Goal: Task Accomplishment & Management: Manage account settings

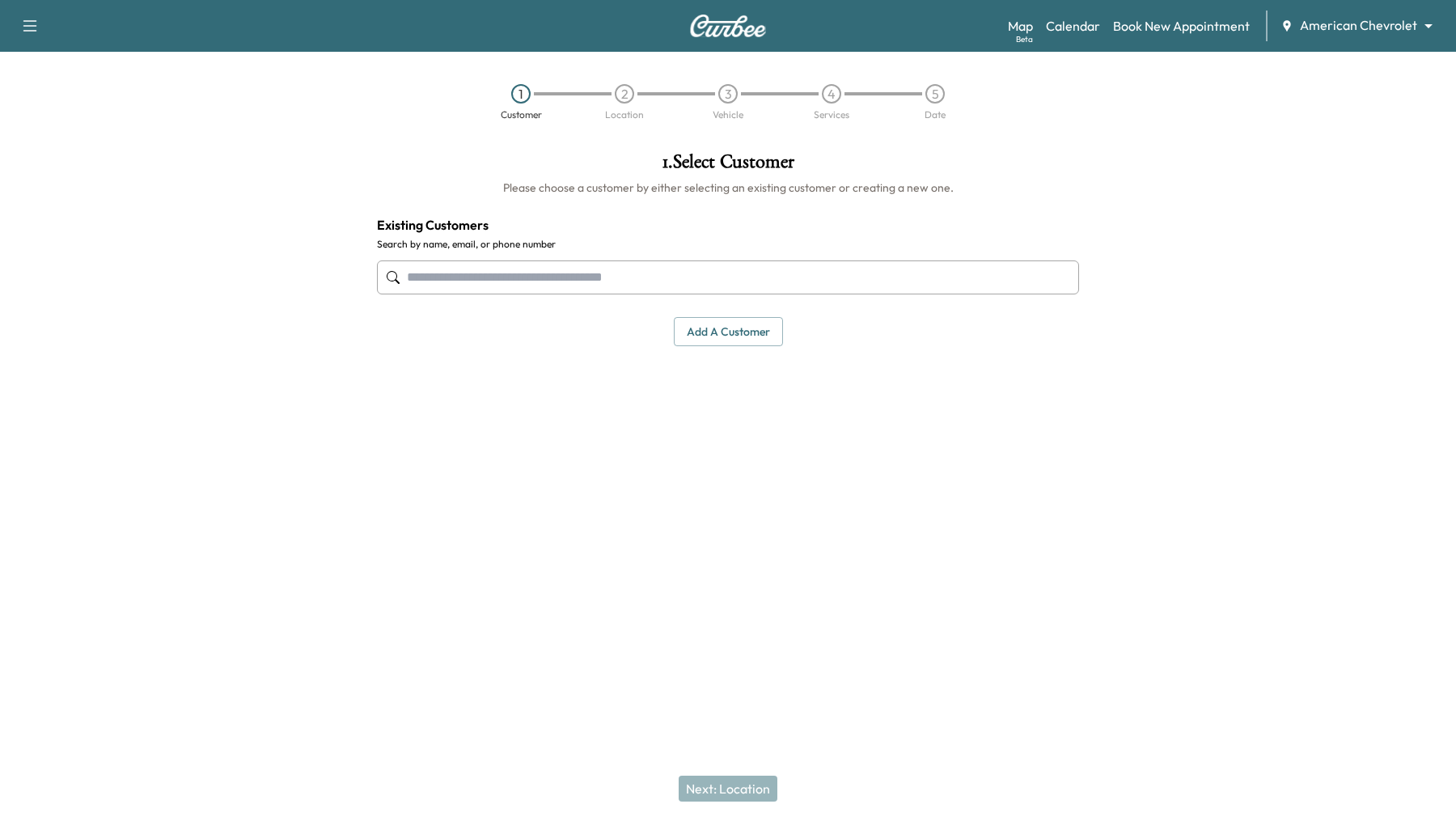
click at [1426, 25] on body "Support Log Out Map Beta Calendar Book New Appointment American Chevrolet *****…" at bounding box center [728, 410] width 1456 height 821
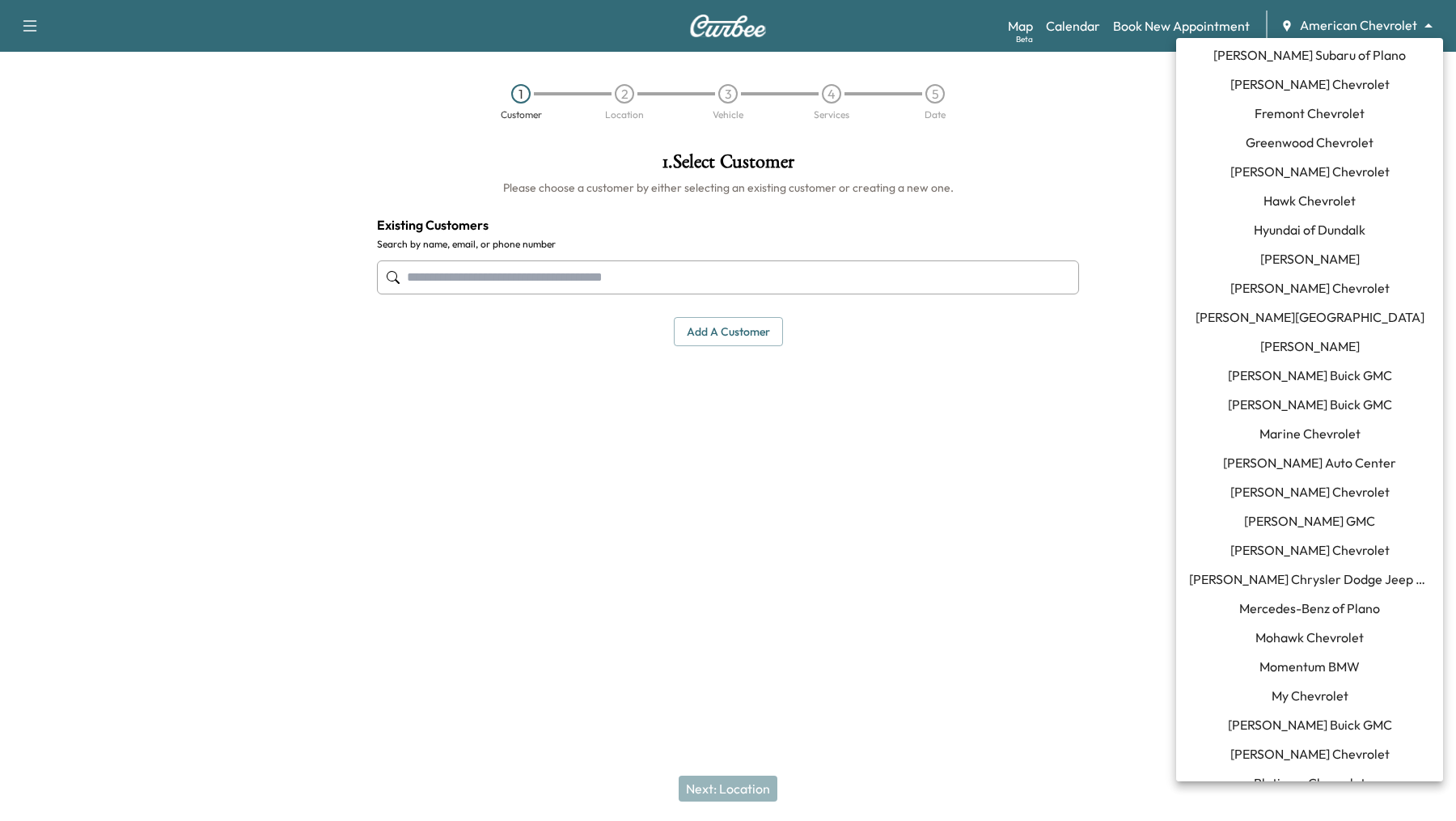
scroll to position [500, 0]
click at [1309, 663] on span "Momentum BMW" at bounding box center [1309, 665] width 100 height 19
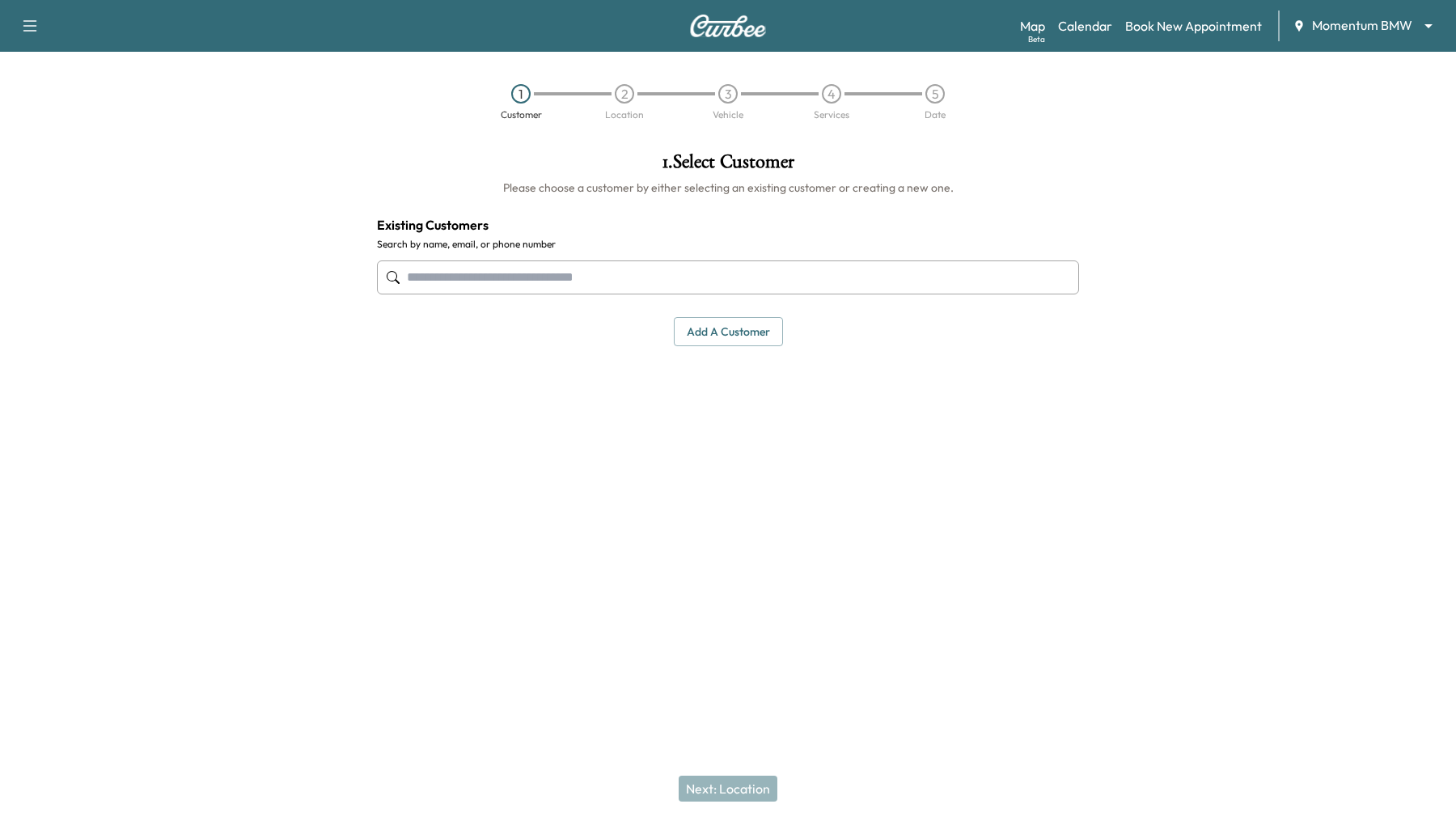
click at [696, 279] on input "text" at bounding box center [728, 278] width 702 height 34
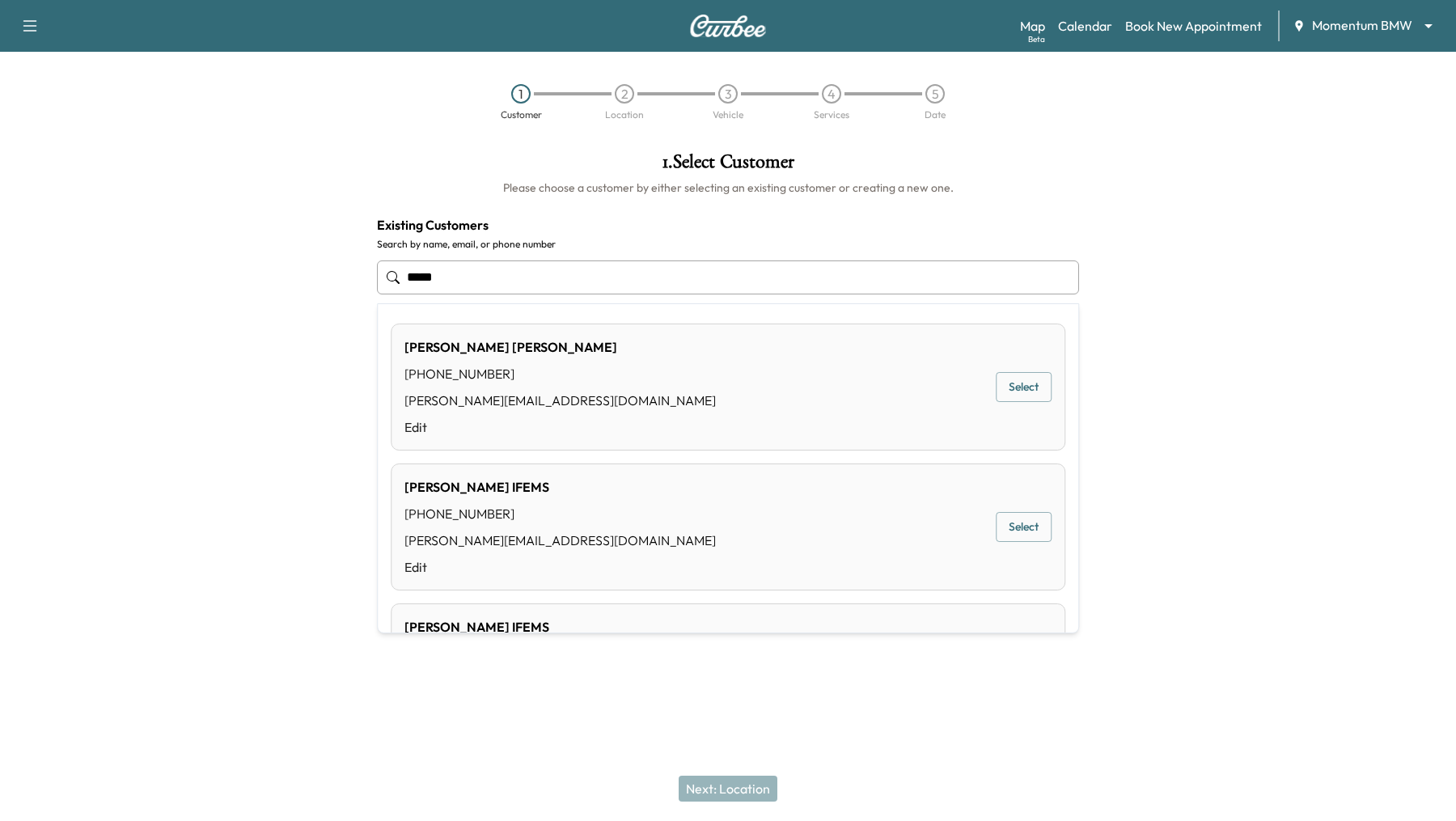
click at [1027, 383] on button "Select" at bounding box center [1024, 386] width 56 height 30
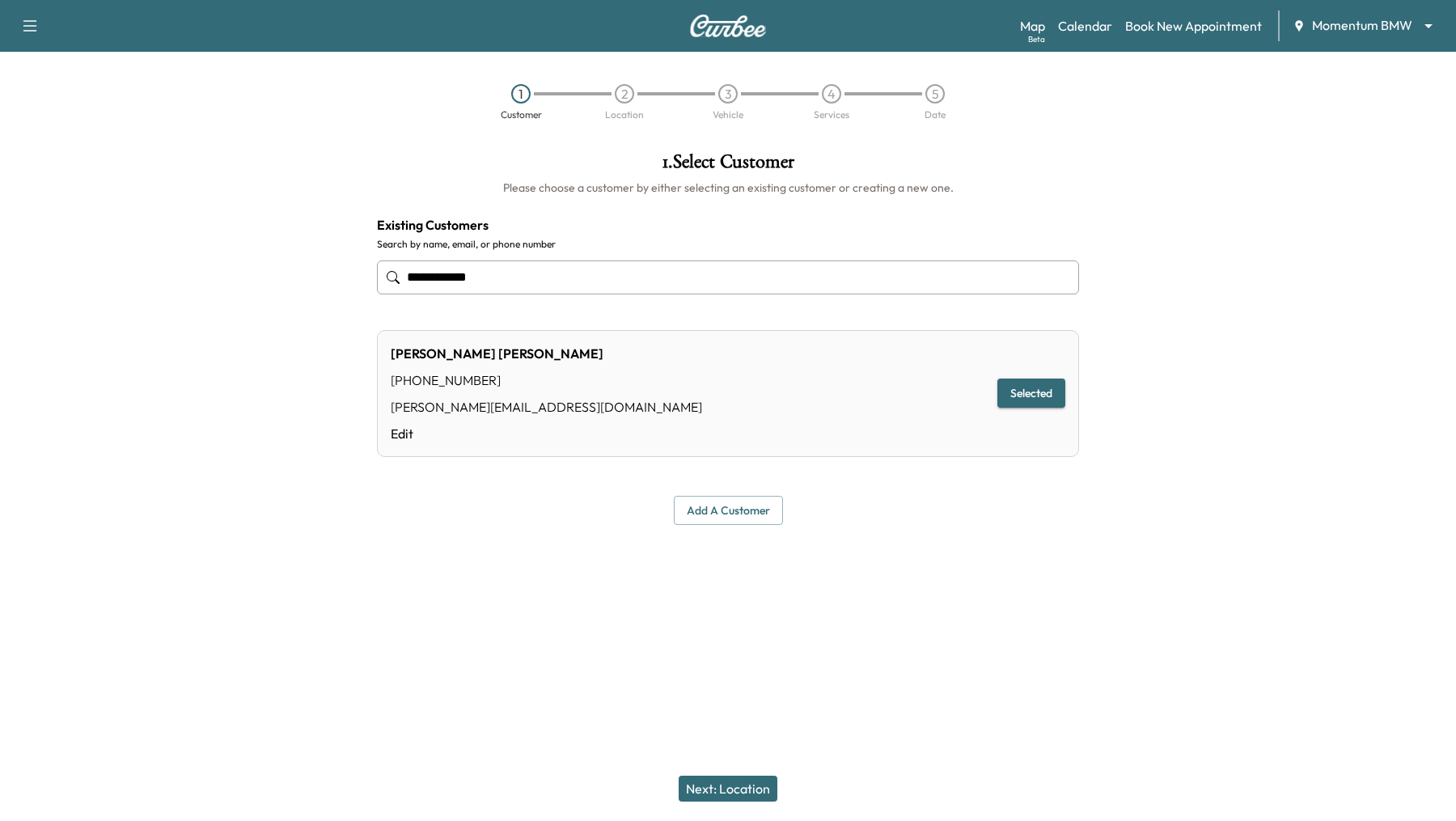
type input "**********"
click at [727, 786] on button "Next: Location" at bounding box center [727, 788] width 99 height 26
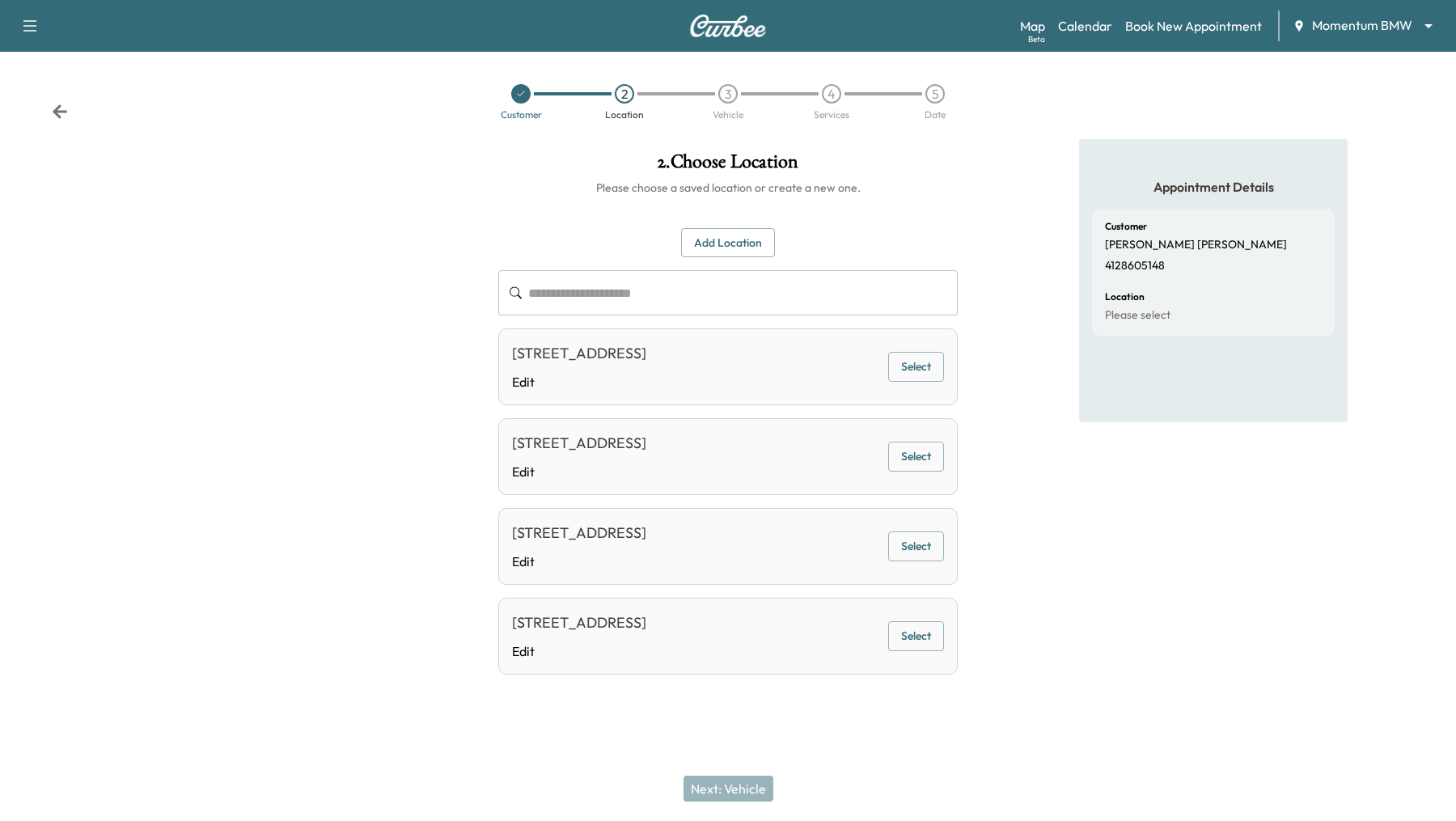
click at [919, 371] on button "Select" at bounding box center [916, 366] width 56 height 30
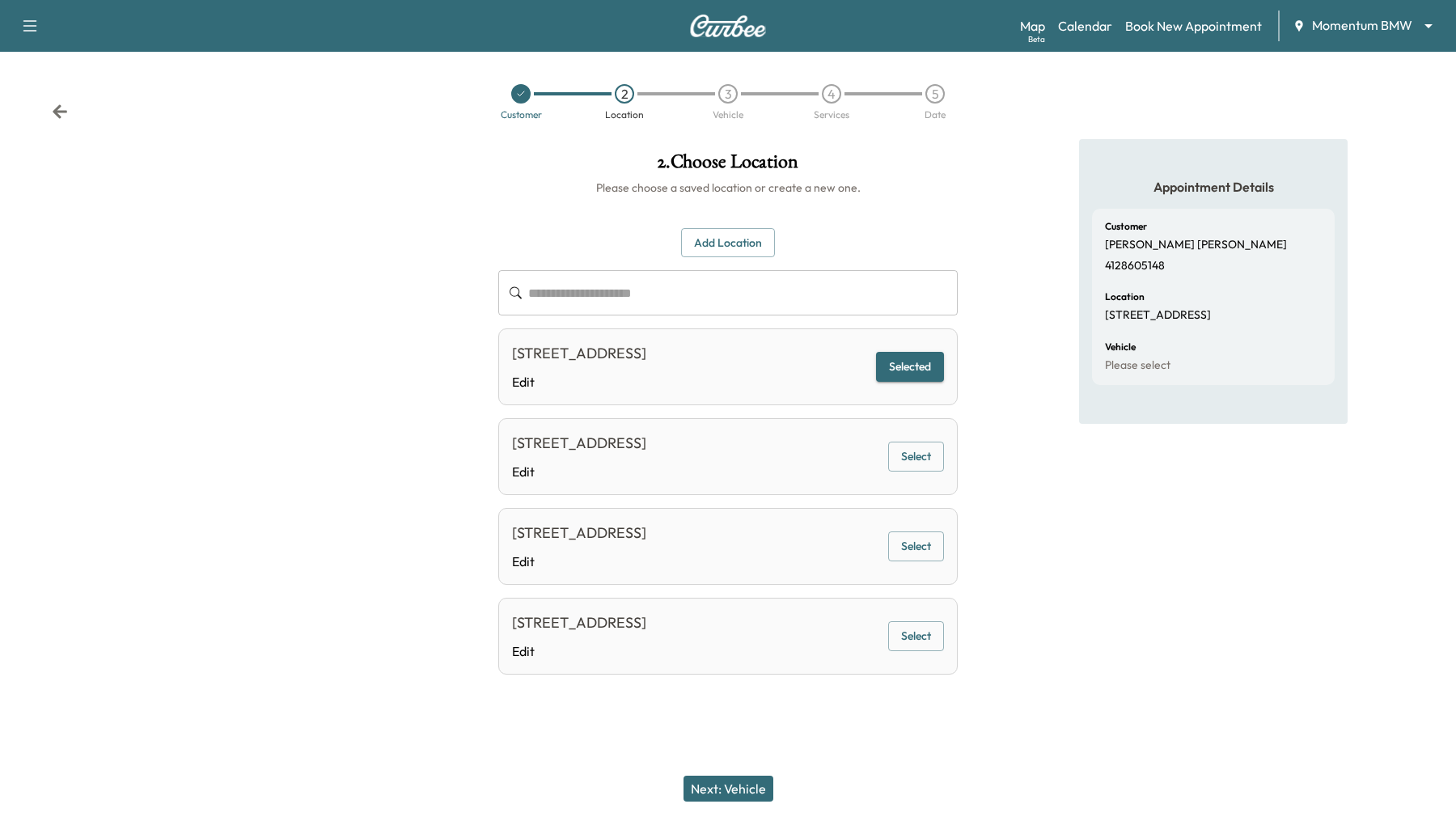
click at [701, 776] on button "Next: Vehicle" at bounding box center [728, 788] width 90 height 26
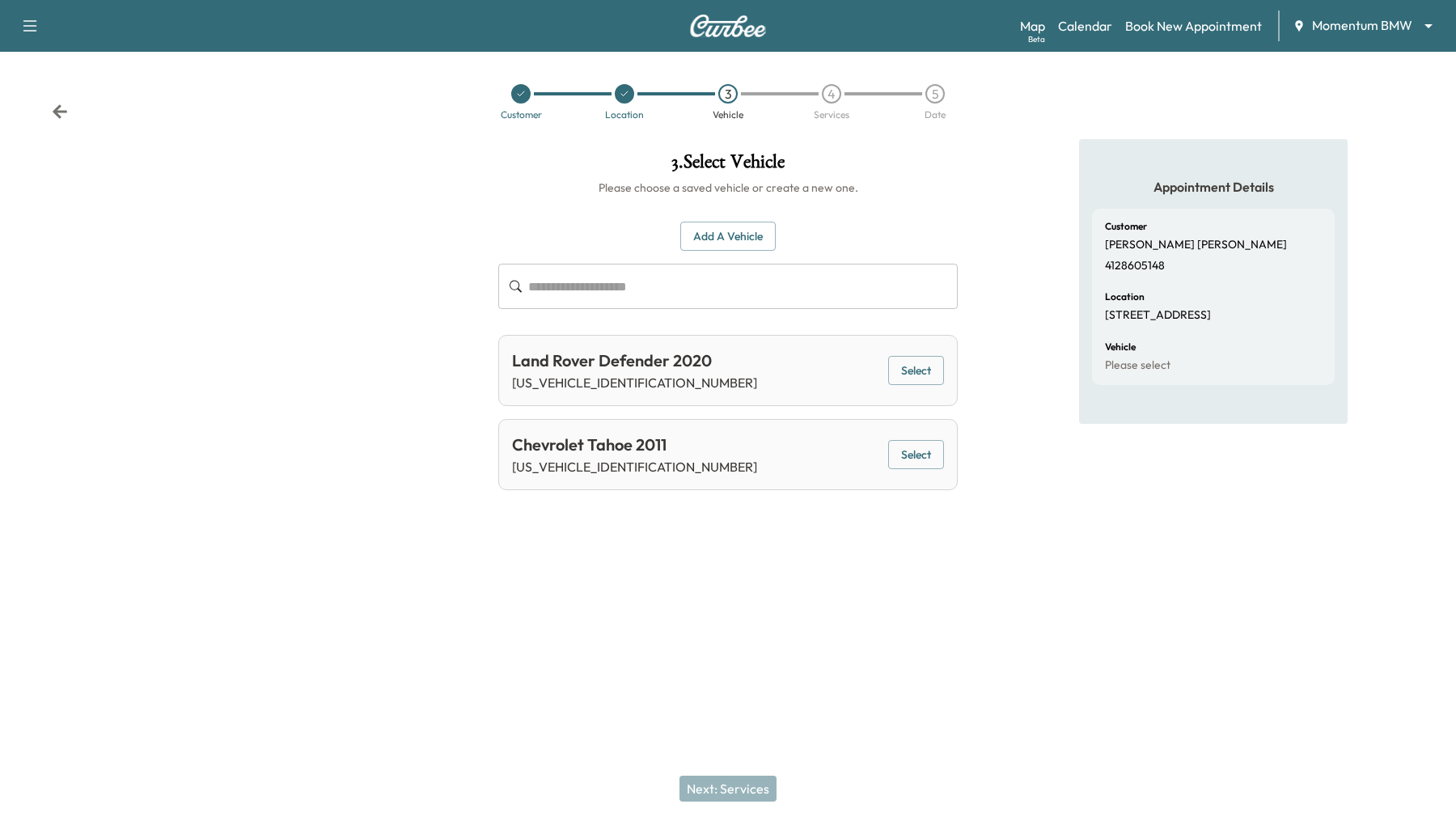
click at [931, 455] on button "Select" at bounding box center [916, 455] width 56 height 30
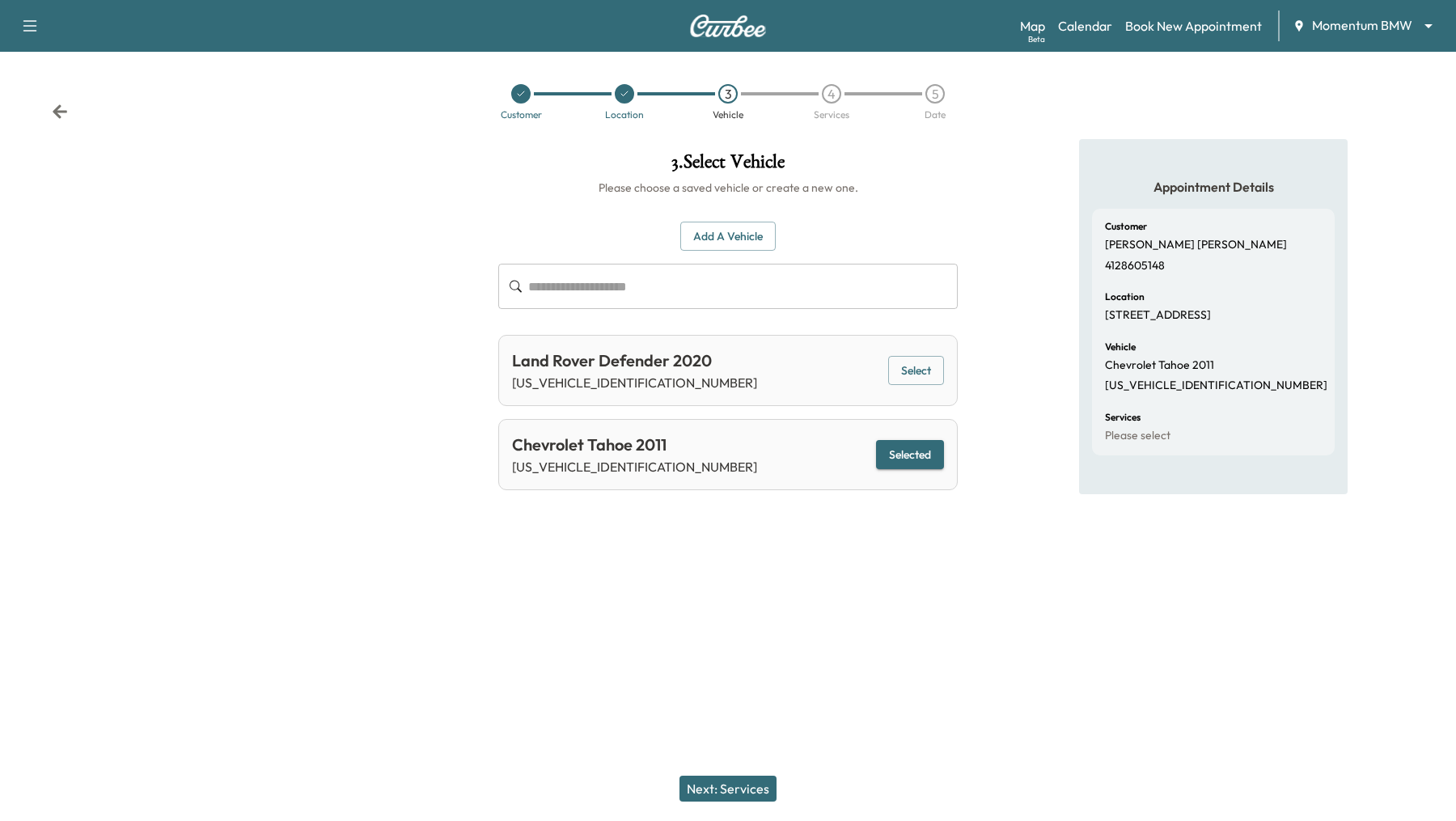
click at [719, 787] on button "Next: Services" at bounding box center [727, 788] width 97 height 26
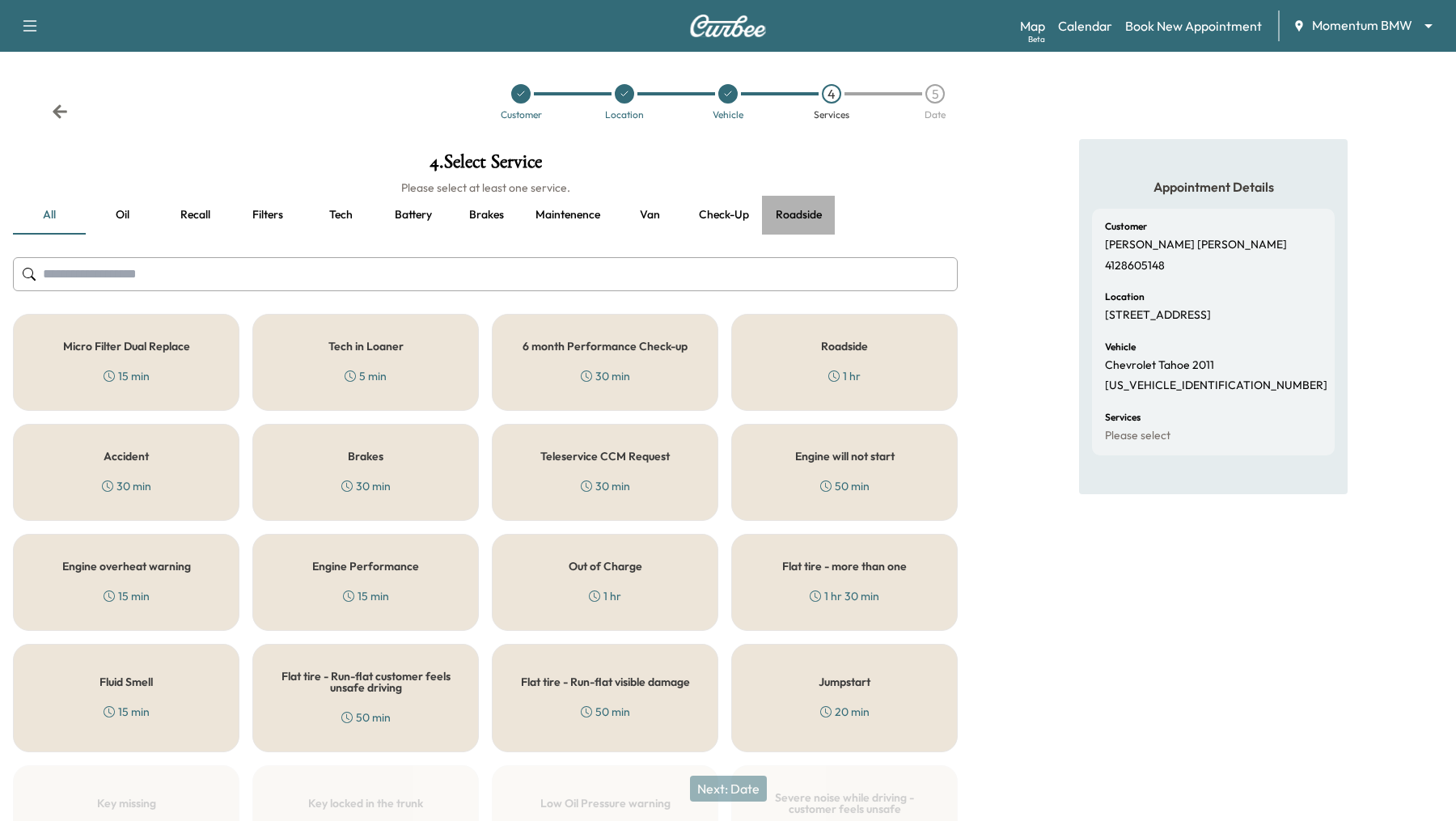
click at [785, 211] on button "Roadside" at bounding box center [799, 214] width 73 height 39
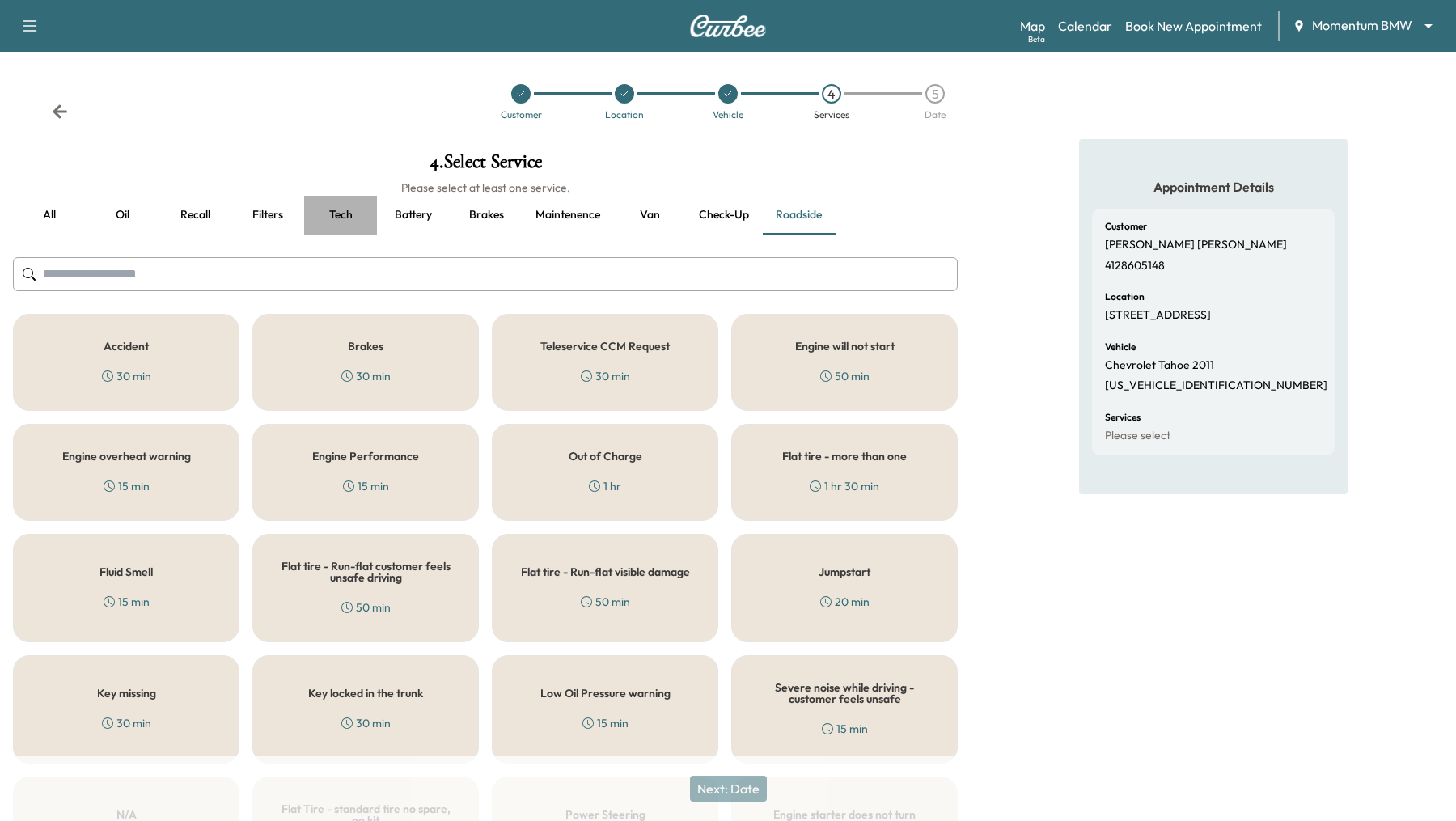
click at [336, 214] on button "Tech" at bounding box center [340, 214] width 73 height 39
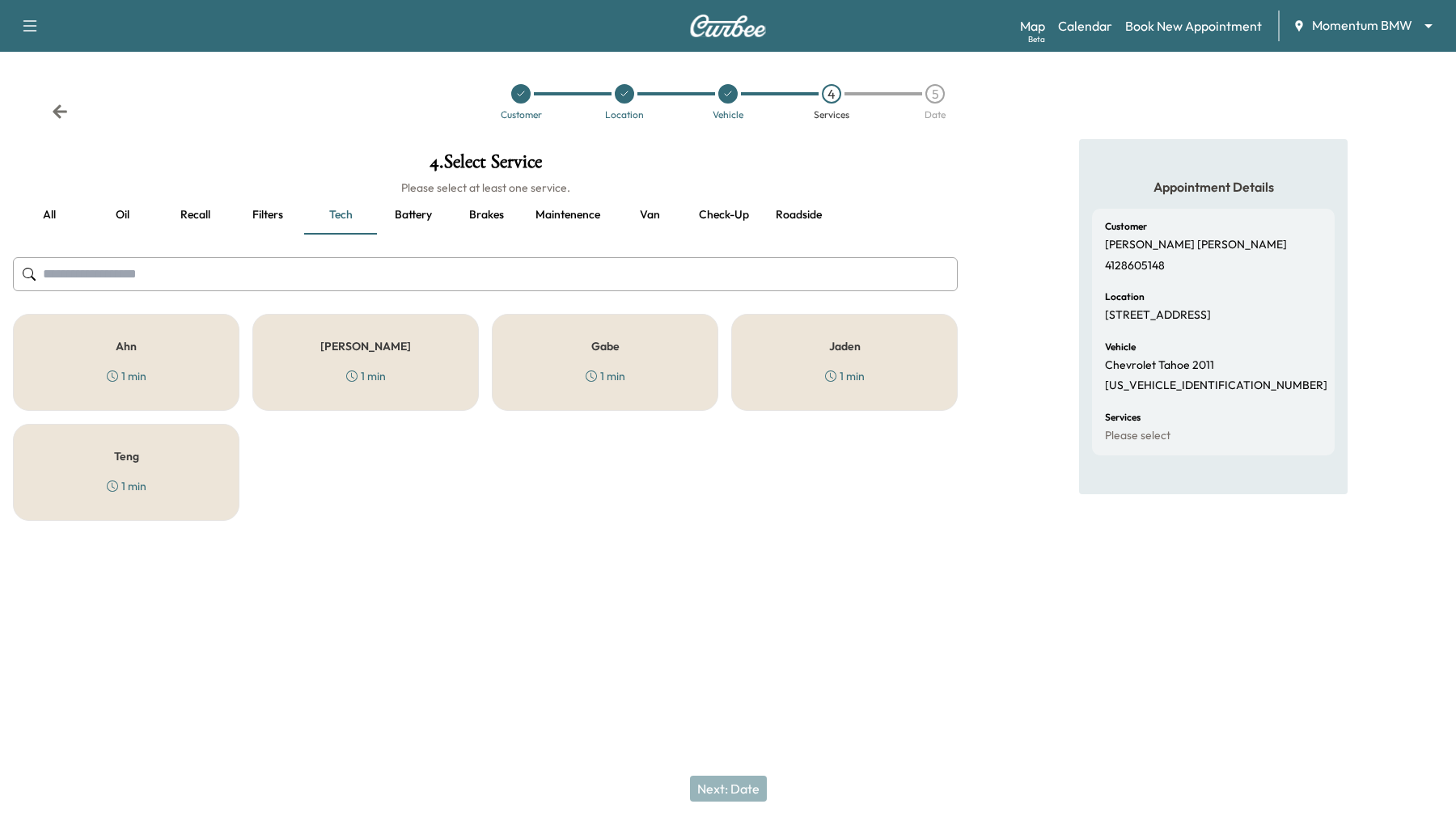
click at [654, 212] on button "Van" at bounding box center [649, 214] width 73 height 39
click at [860, 361] on div "X3 5 min" at bounding box center [845, 362] width 226 height 97
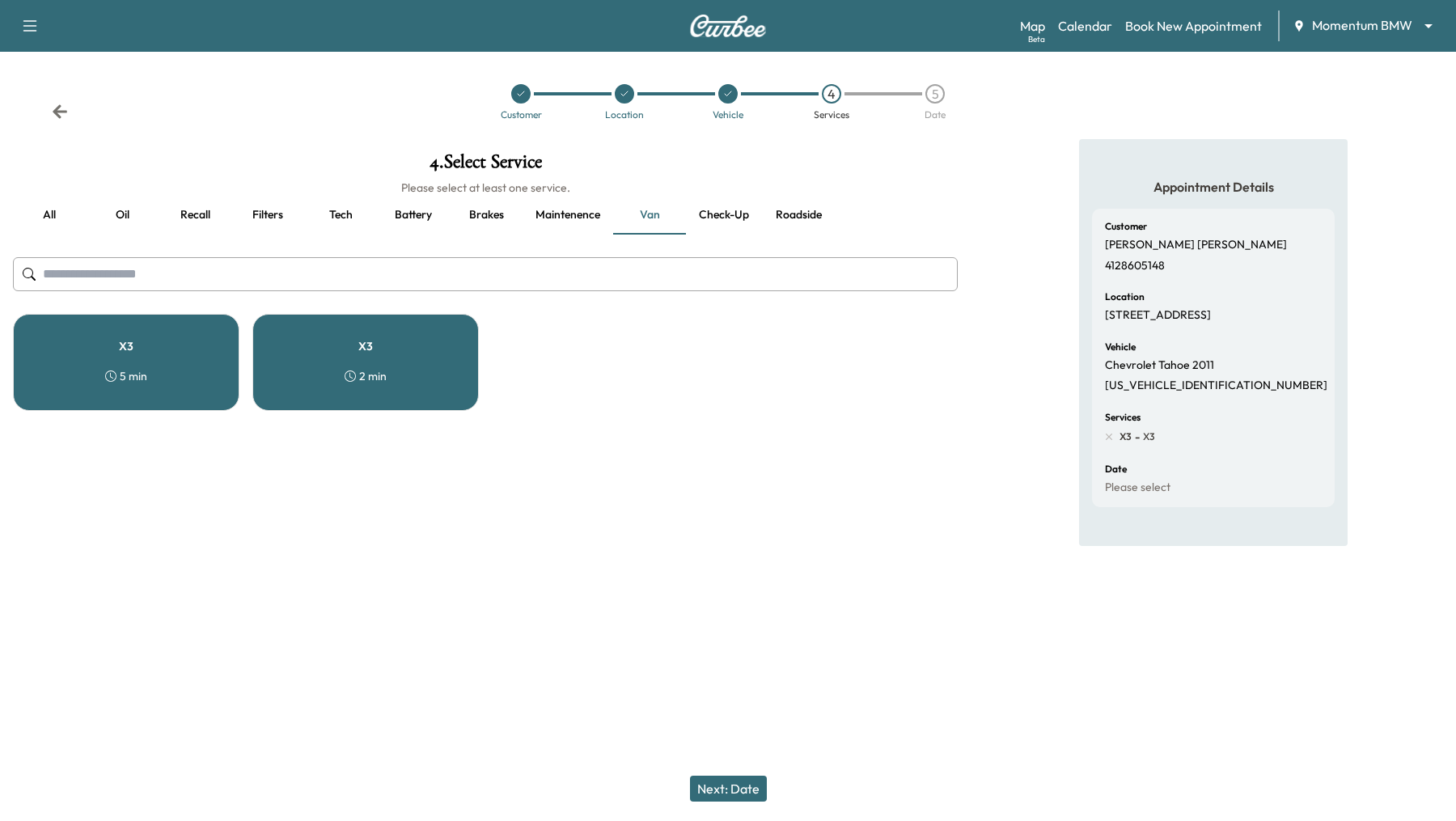
click at [860, 361] on div "X3 5 min X3 2 min" at bounding box center [485, 362] width 945 height 97
click at [120, 369] on div "5 min" at bounding box center [126, 376] width 43 height 16
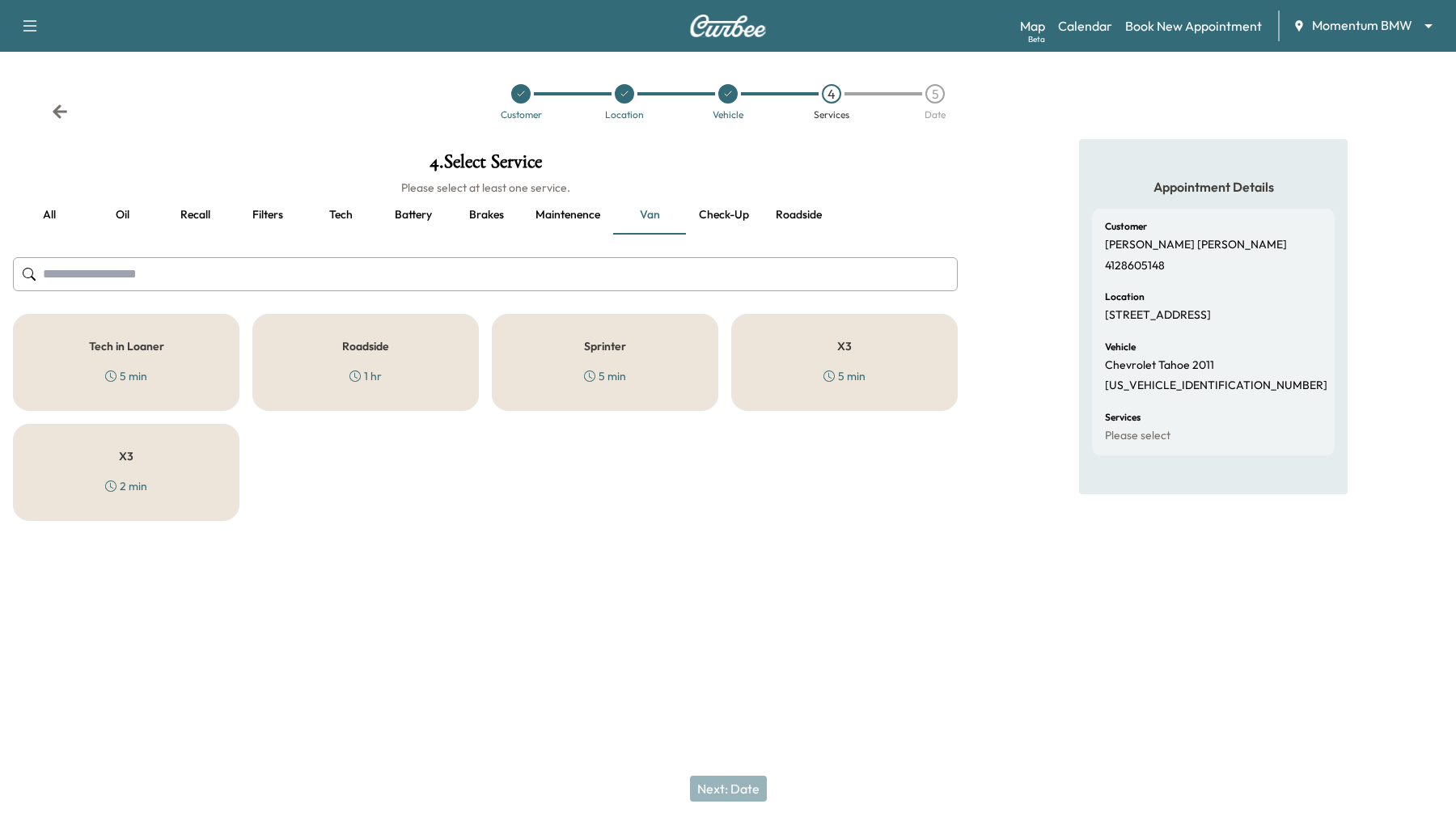
click at [827, 331] on div "X3 5 min" at bounding box center [845, 362] width 226 height 97
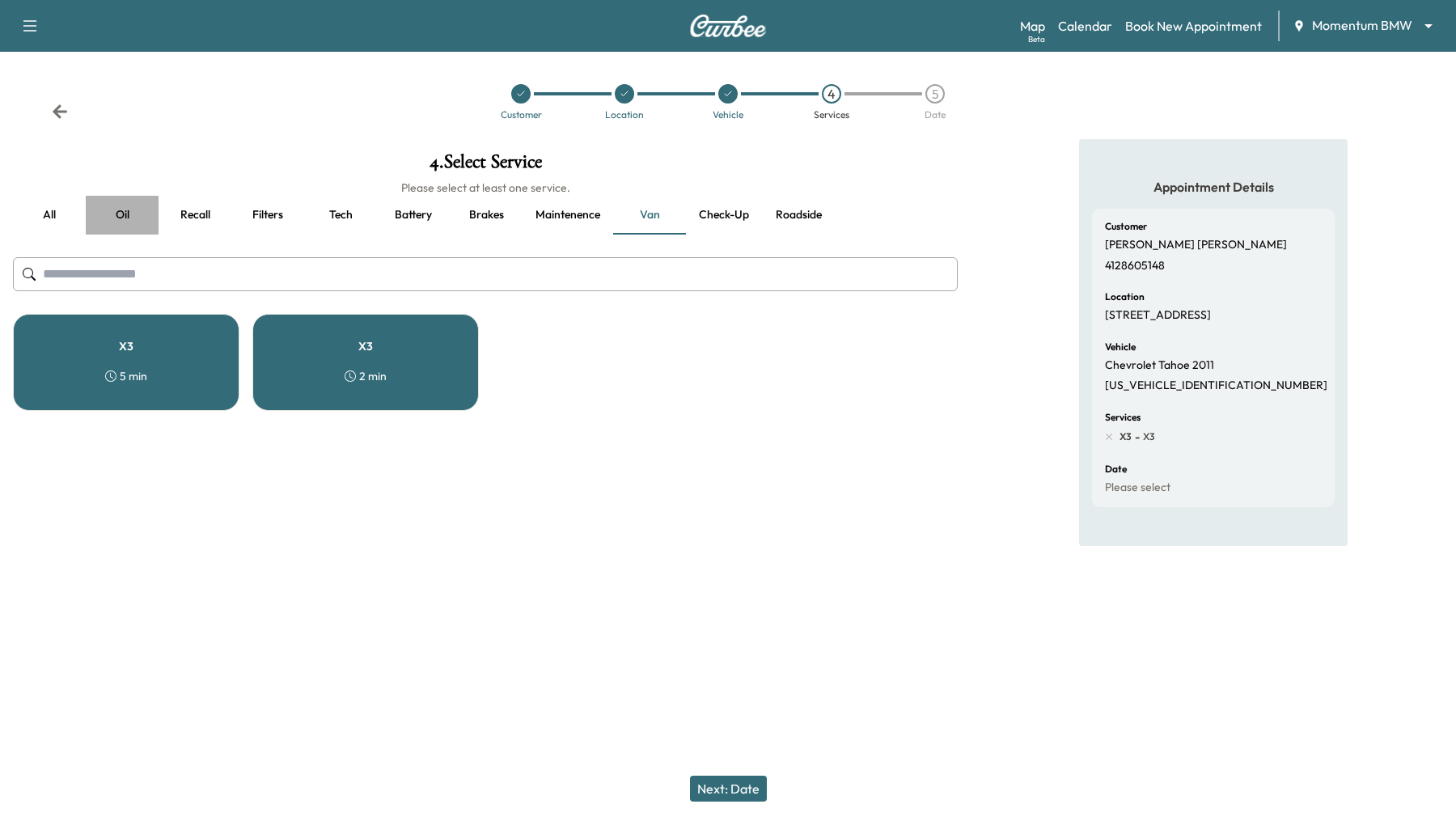
click at [119, 211] on button "Oil" at bounding box center [122, 214] width 73 height 39
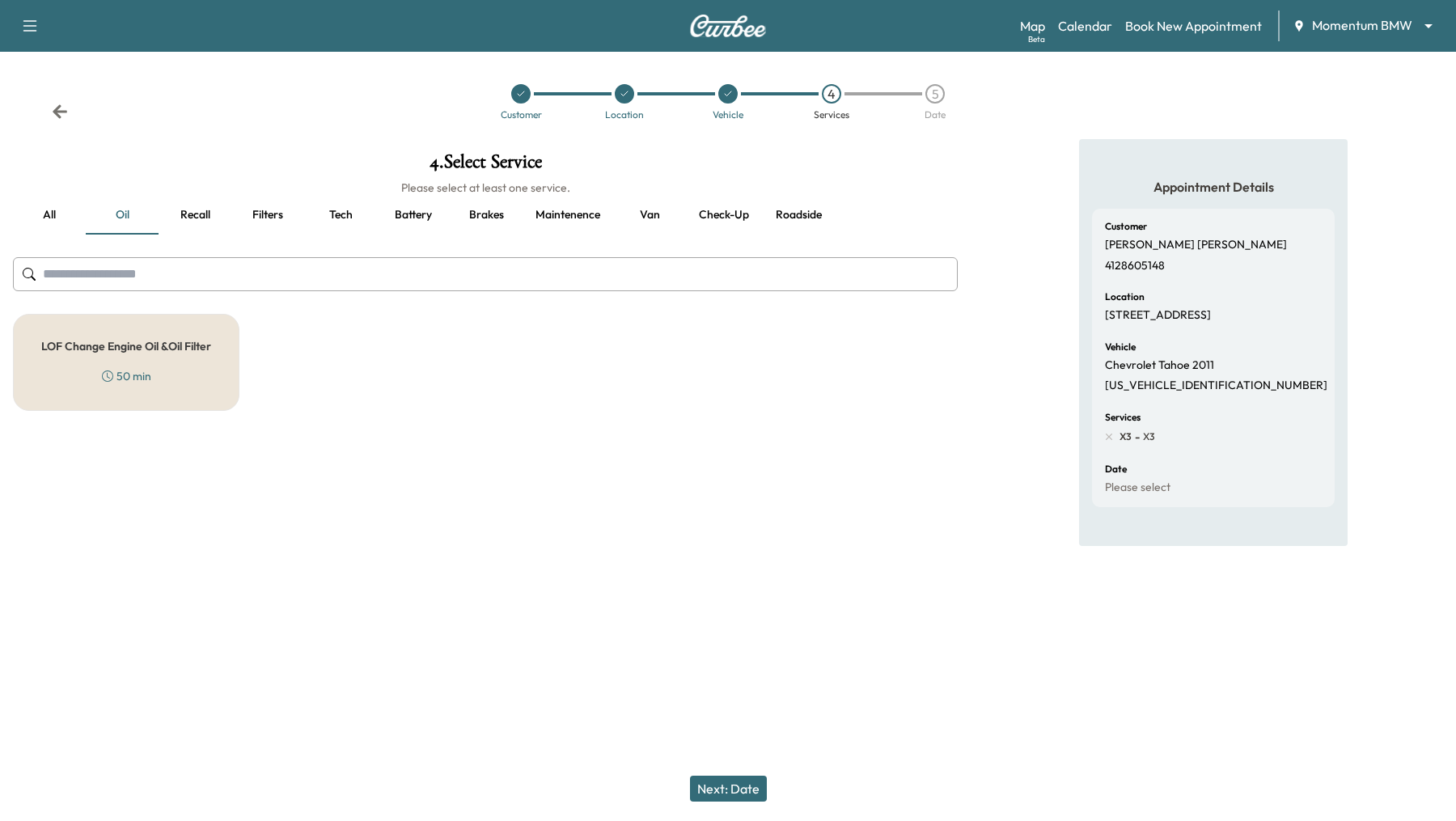
click at [191, 219] on button "Recall" at bounding box center [194, 214] width 73 height 39
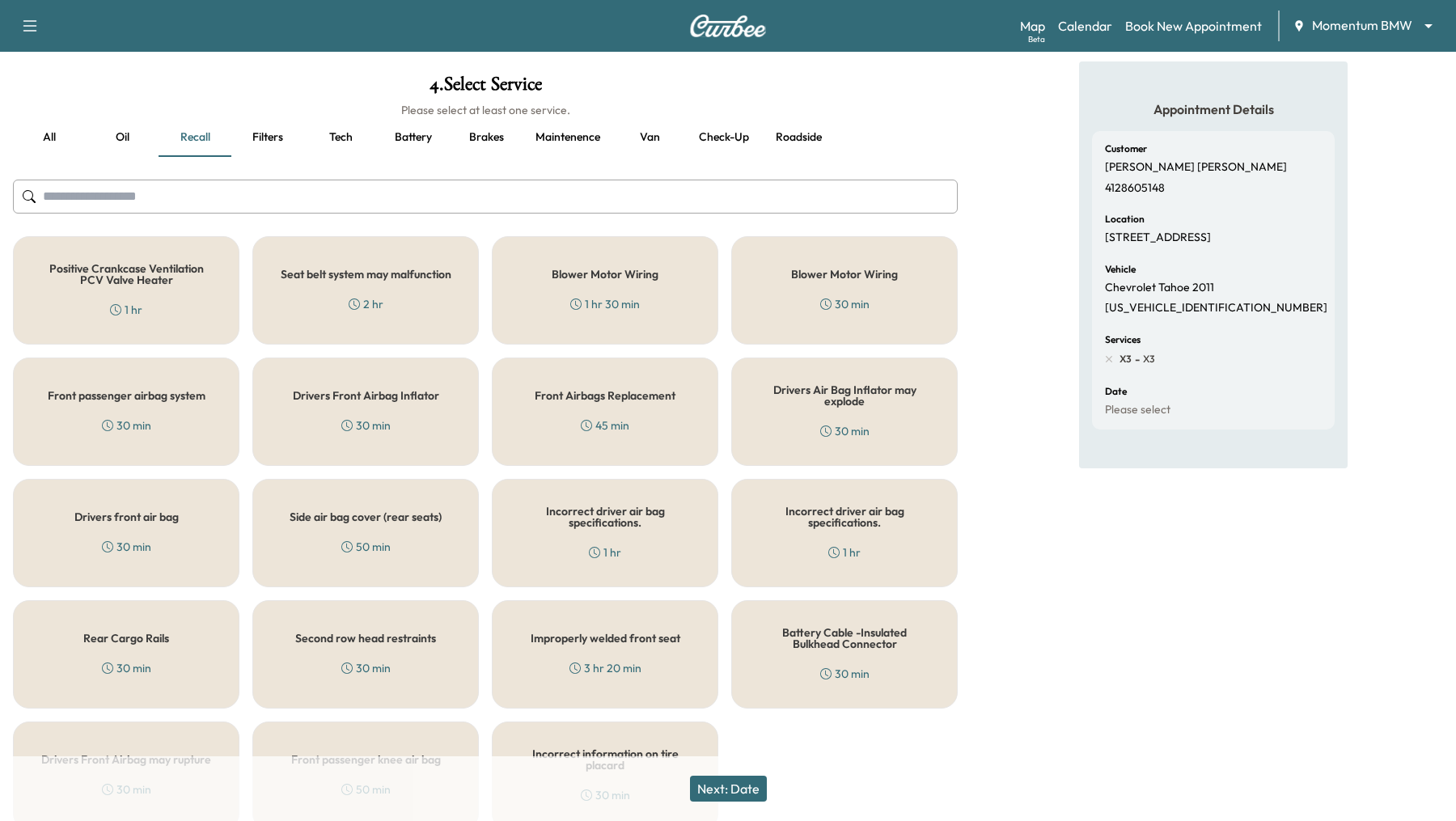
scroll to position [146, 0]
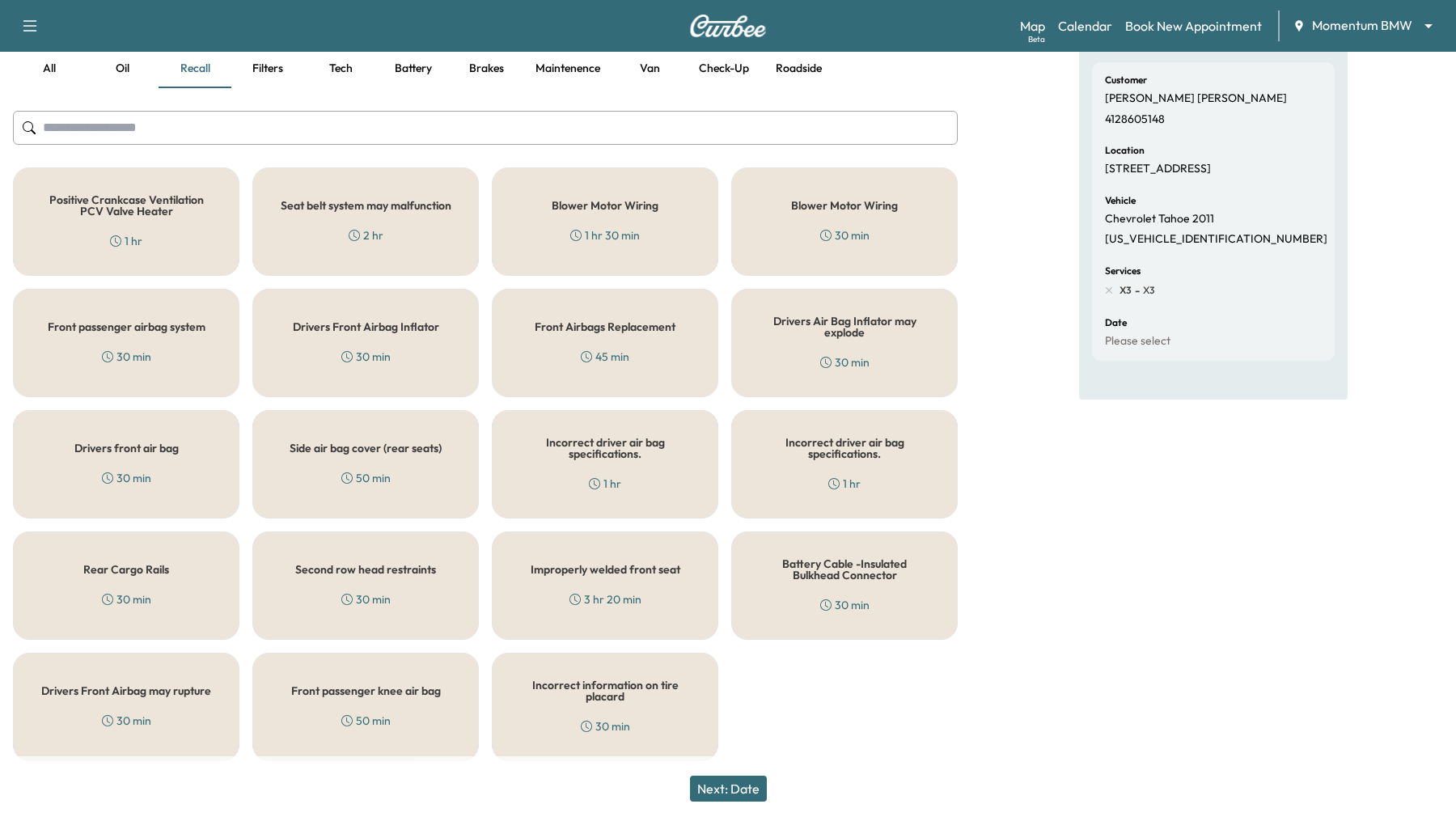
click at [147, 555] on div "Rear Cargo Rails 30 min" at bounding box center [126, 586] width 226 height 109
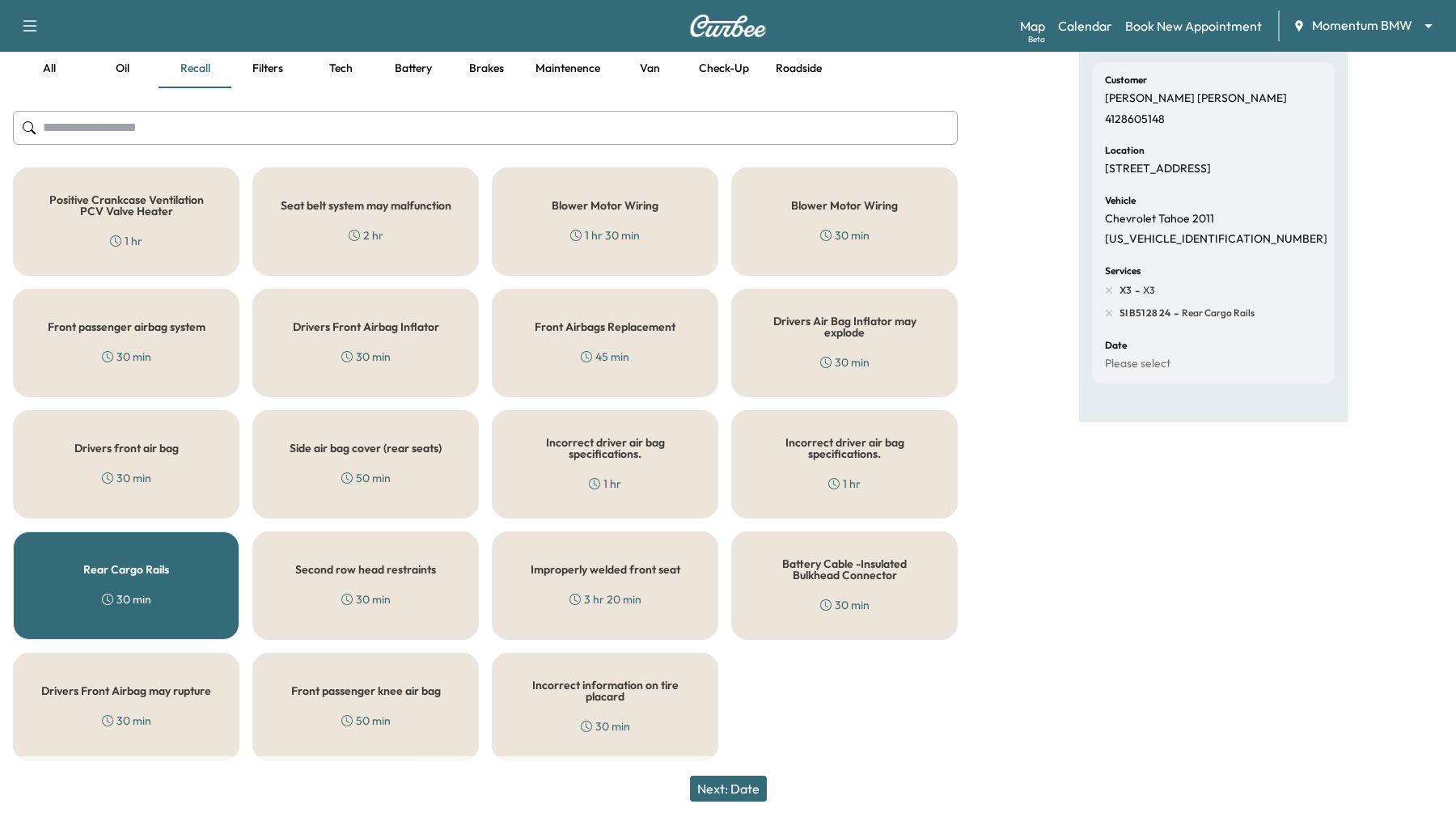
click at [147, 555] on div "Rear Cargo Rails 30 min" at bounding box center [126, 586] width 226 height 109
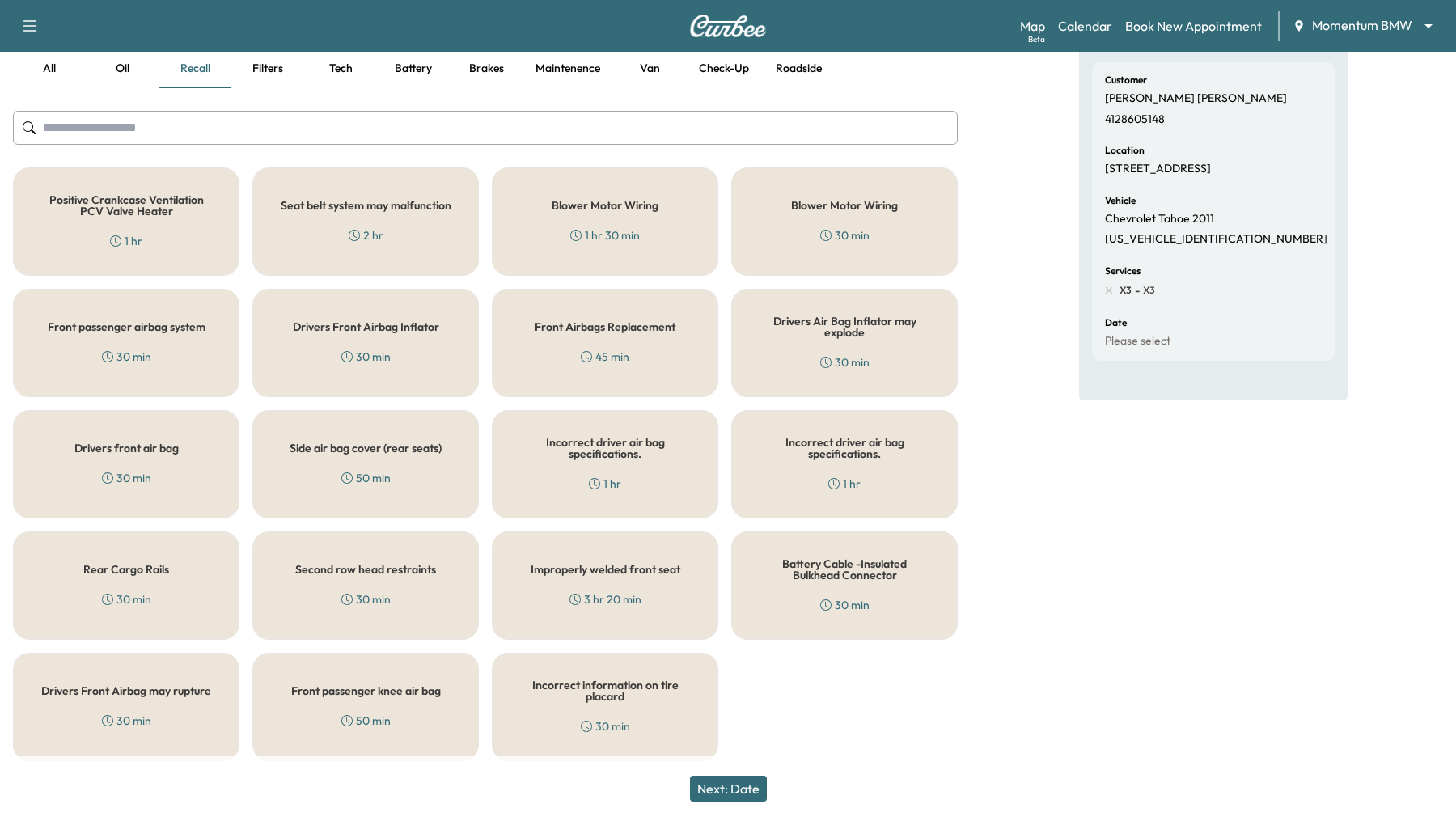
scroll to position [0, 0]
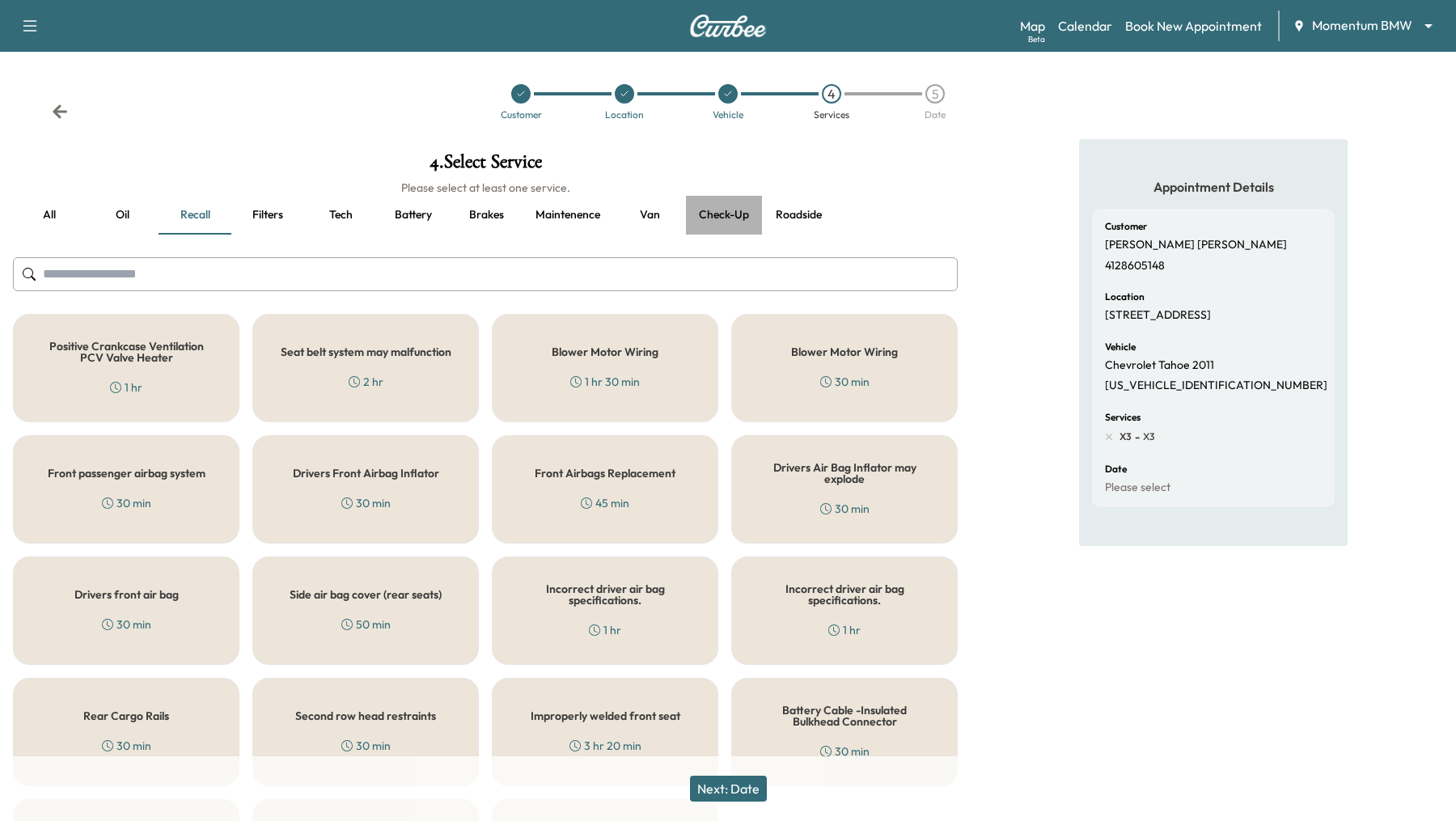
click at [723, 215] on button "Check-up" at bounding box center [723, 214] width 76 height 39
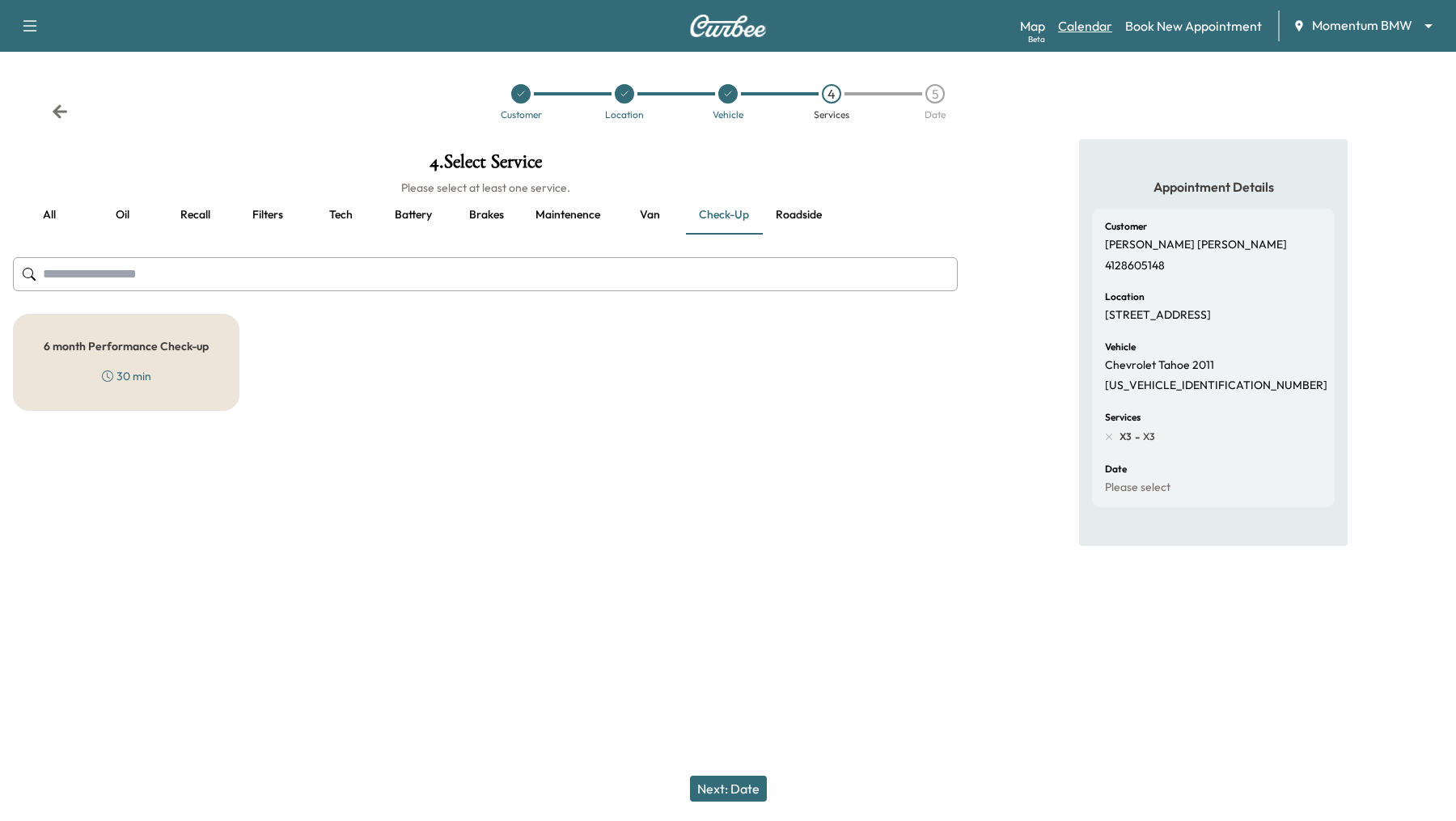
click at [1089, 24] on link "Calendar" at bounding box center [1085, 25] width 54 height 19
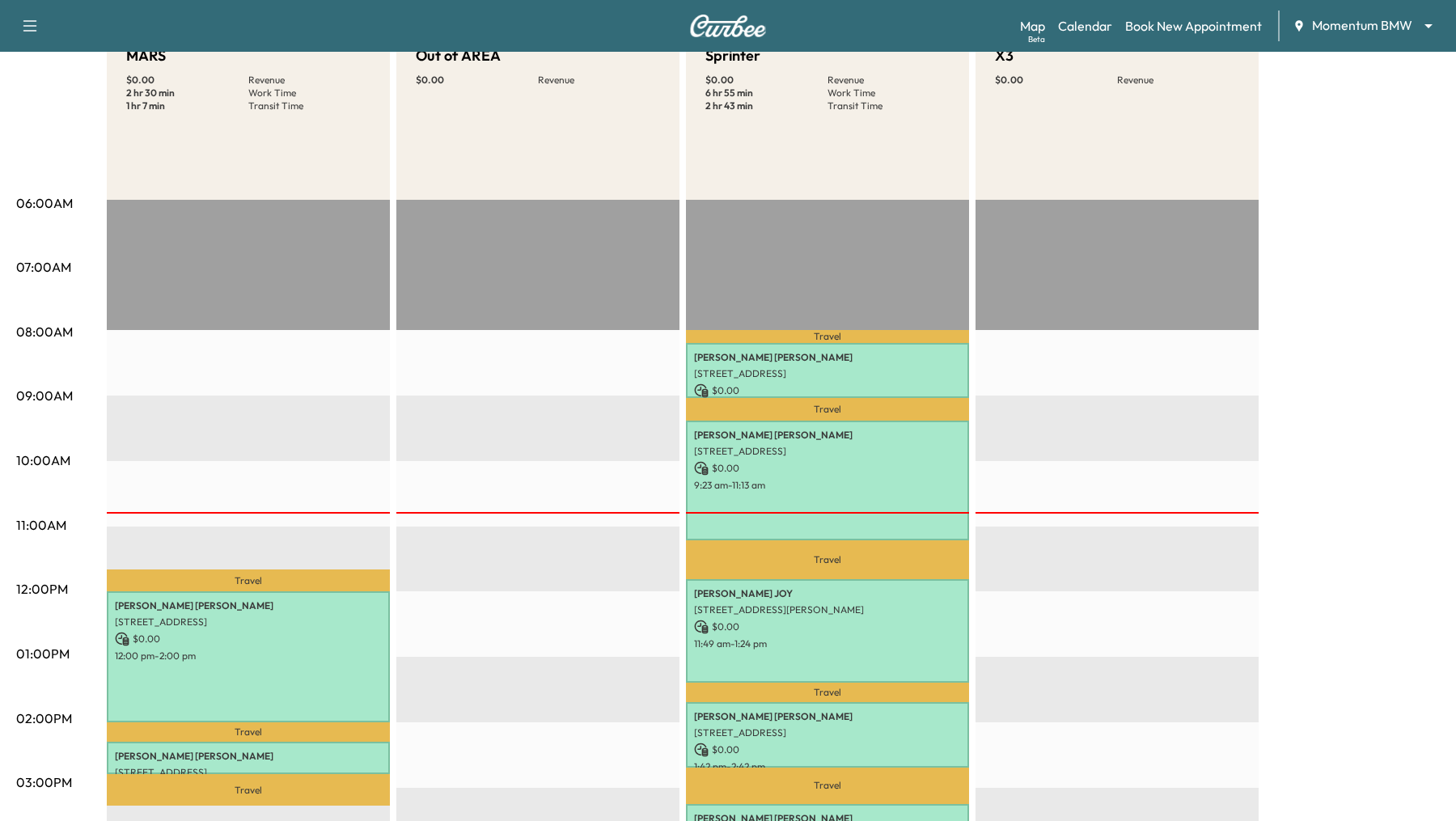
scroll to position [188, 0]
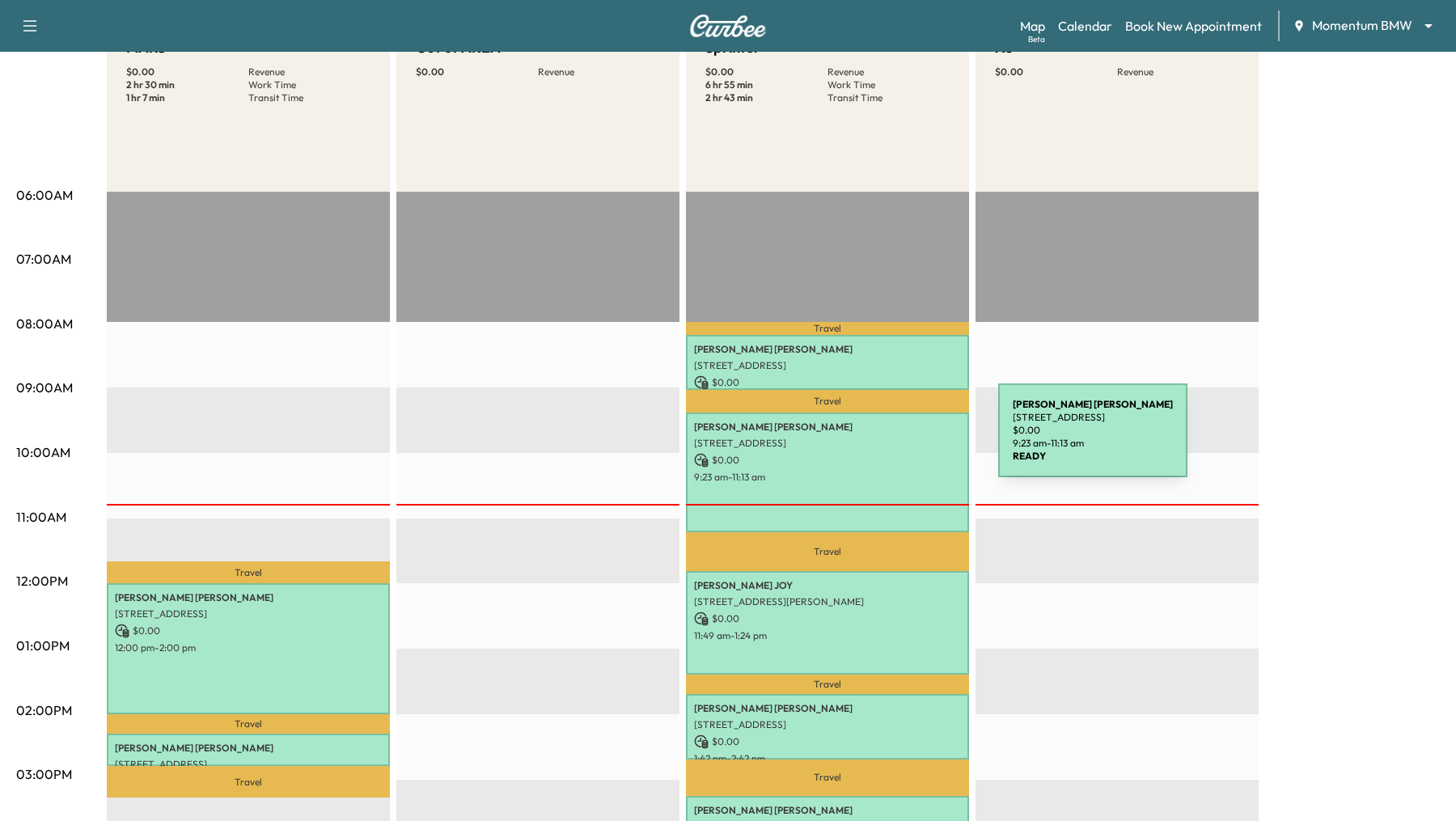
click at [877, 440] on p "[STREET_ADDRESS]" at bounding box center [827, 443] width 267 height 13
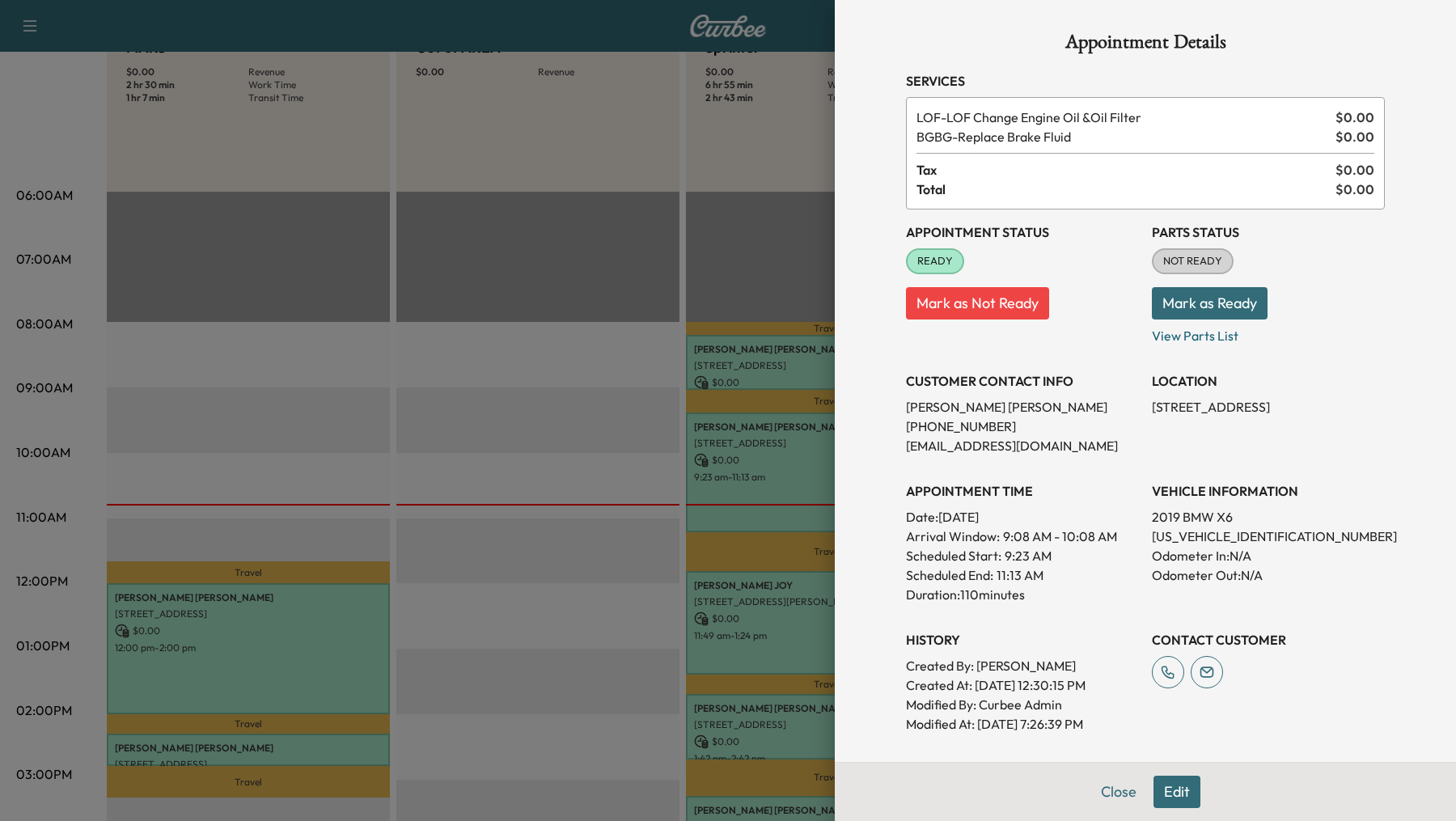
click at [468, 443] on div at bounding box center [728, 410] width 1456 height 821
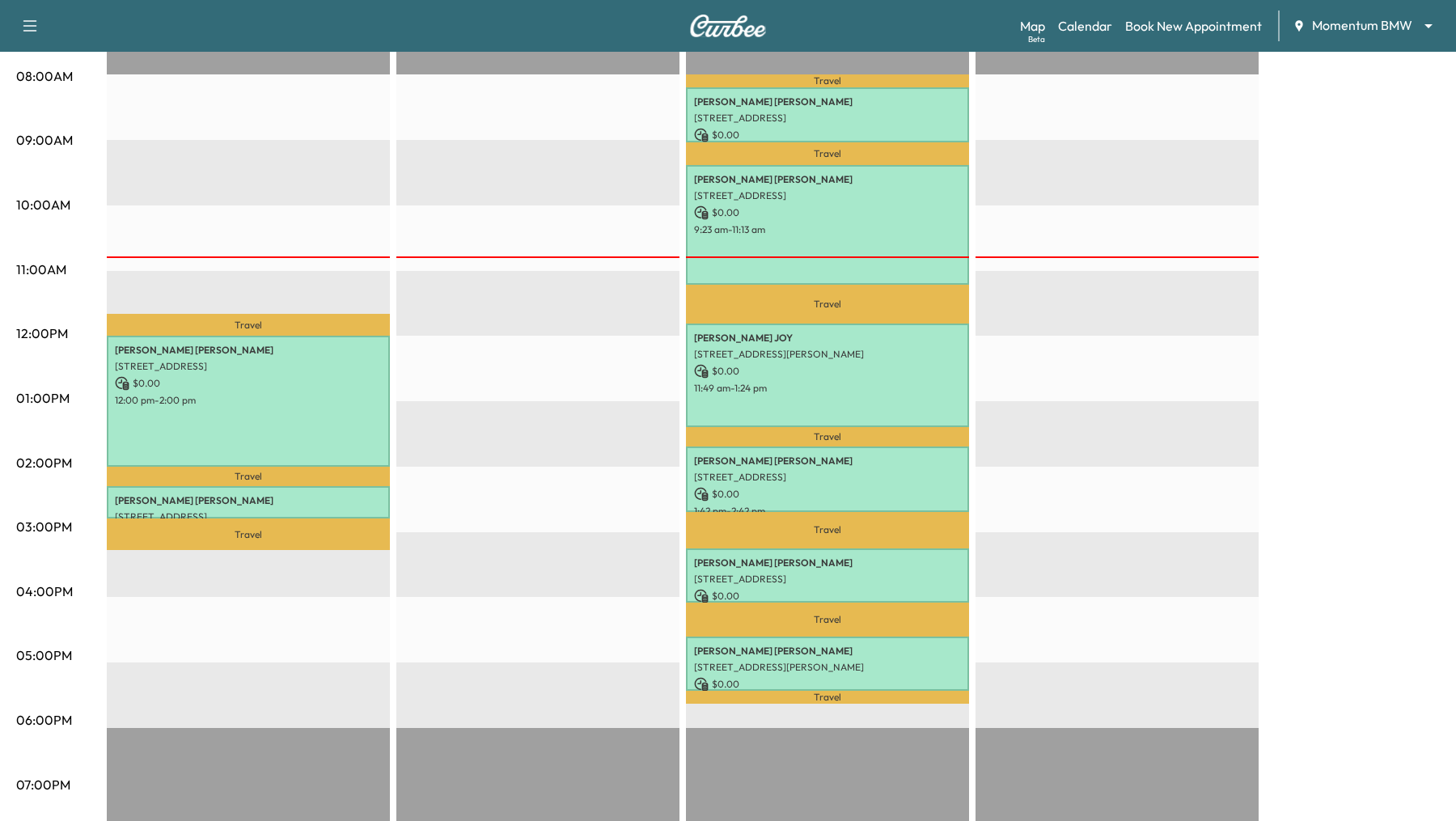
scroll to position [349, 0]
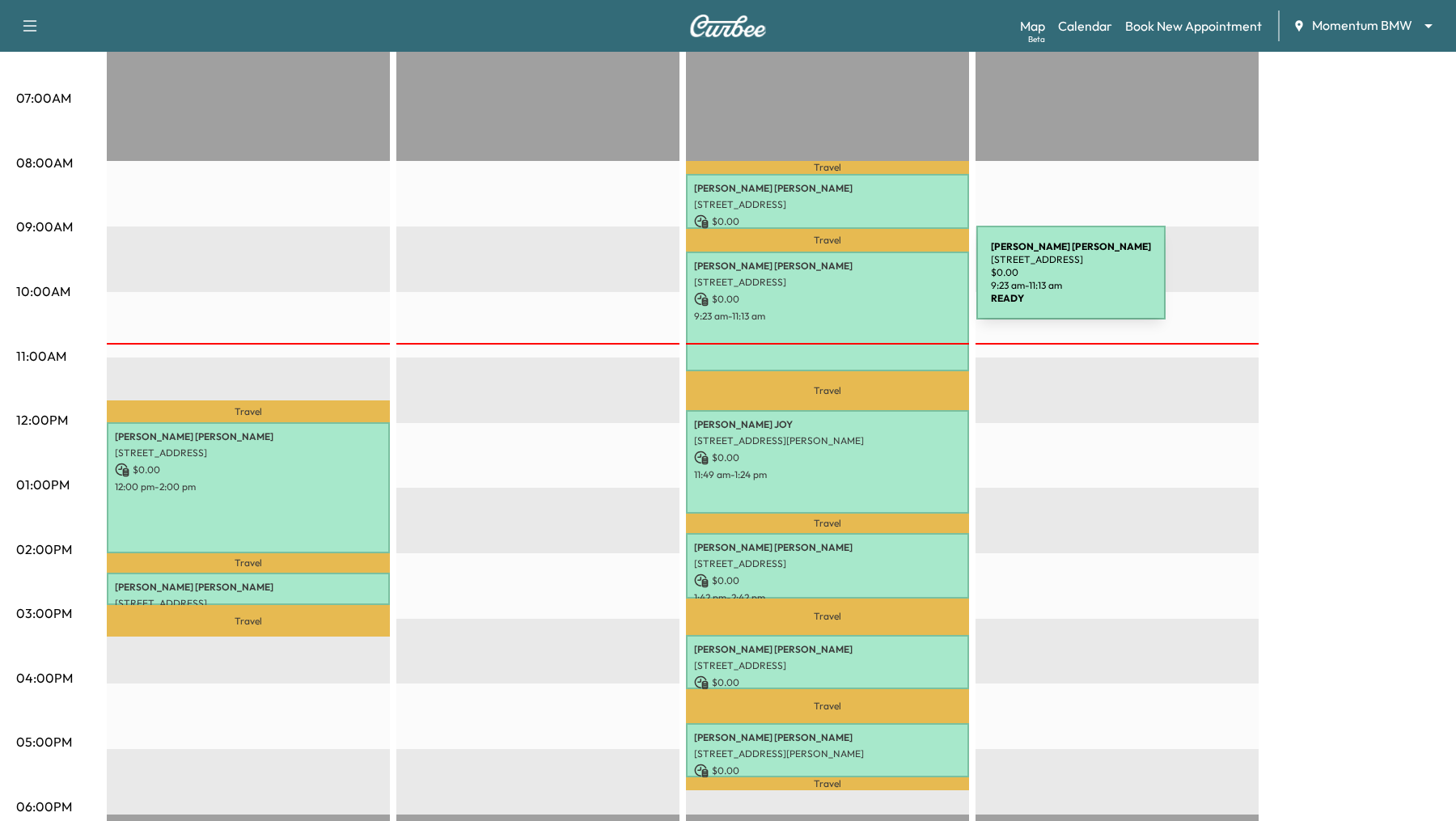
click at [856, 282] on p "[STREET_ADDRESS]" at bounding box center [827, 282] width 267 height 13
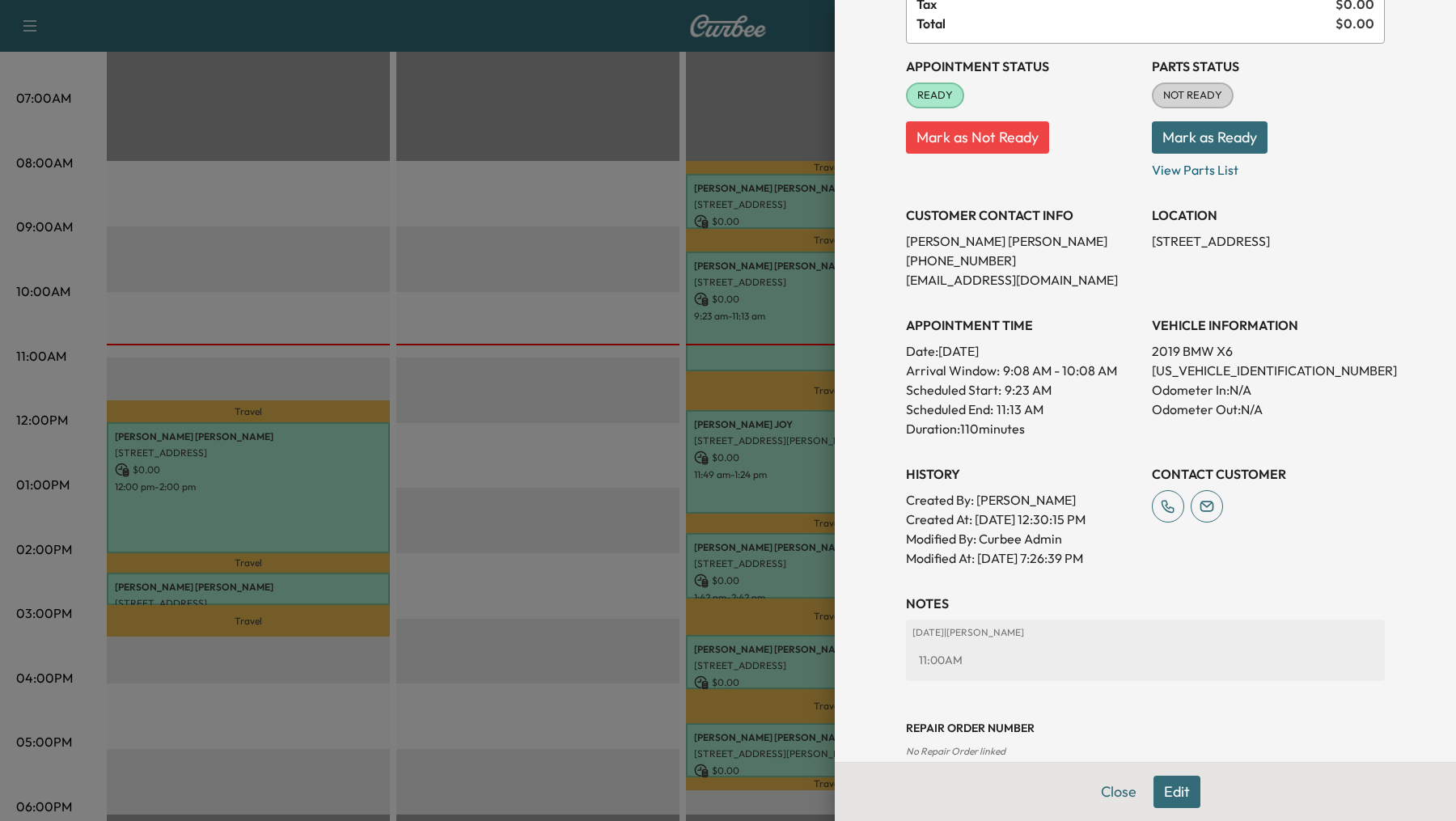
scroll to position [0, 0]
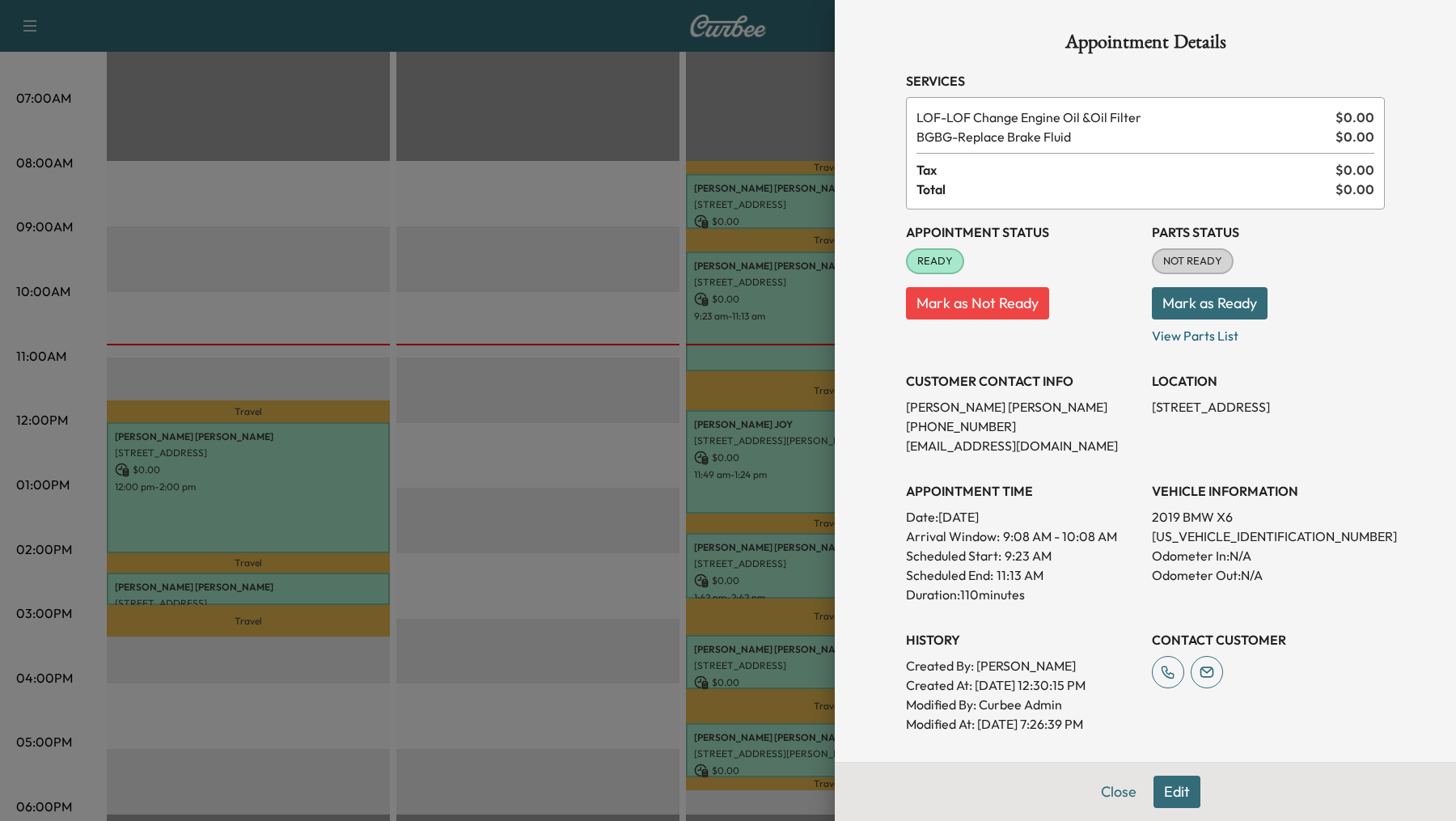
click at [502, 514] on div at bounding box center [728, 410] width 1456 height 821
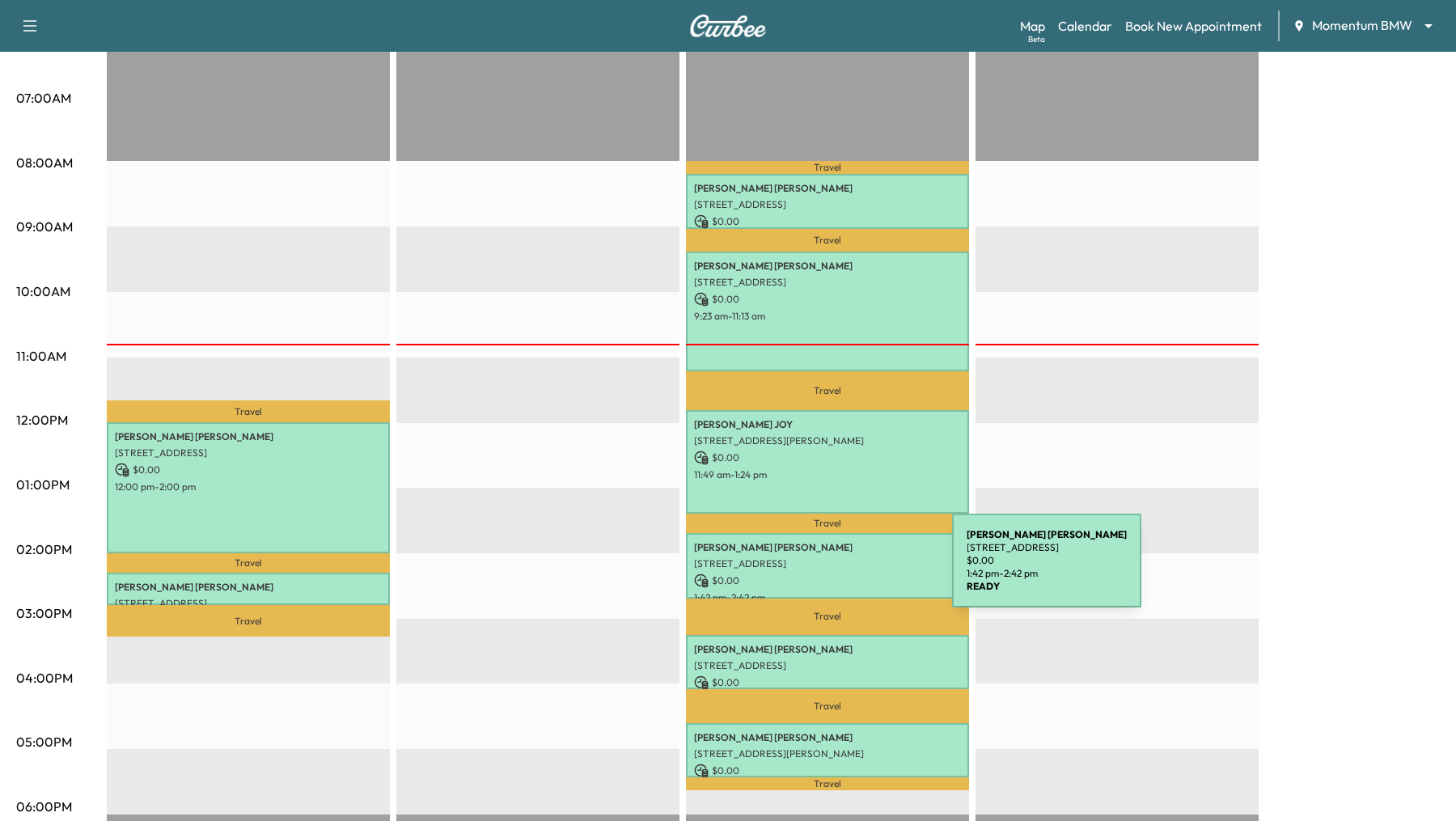
click at [830, 570] on div "[PERSON_NAME] [STREET_ADDRESS][PERSON_NAME] $ 0.00 1:42 pm - 2:42 pm" at bounding box center [827, 565] width 283 height 65
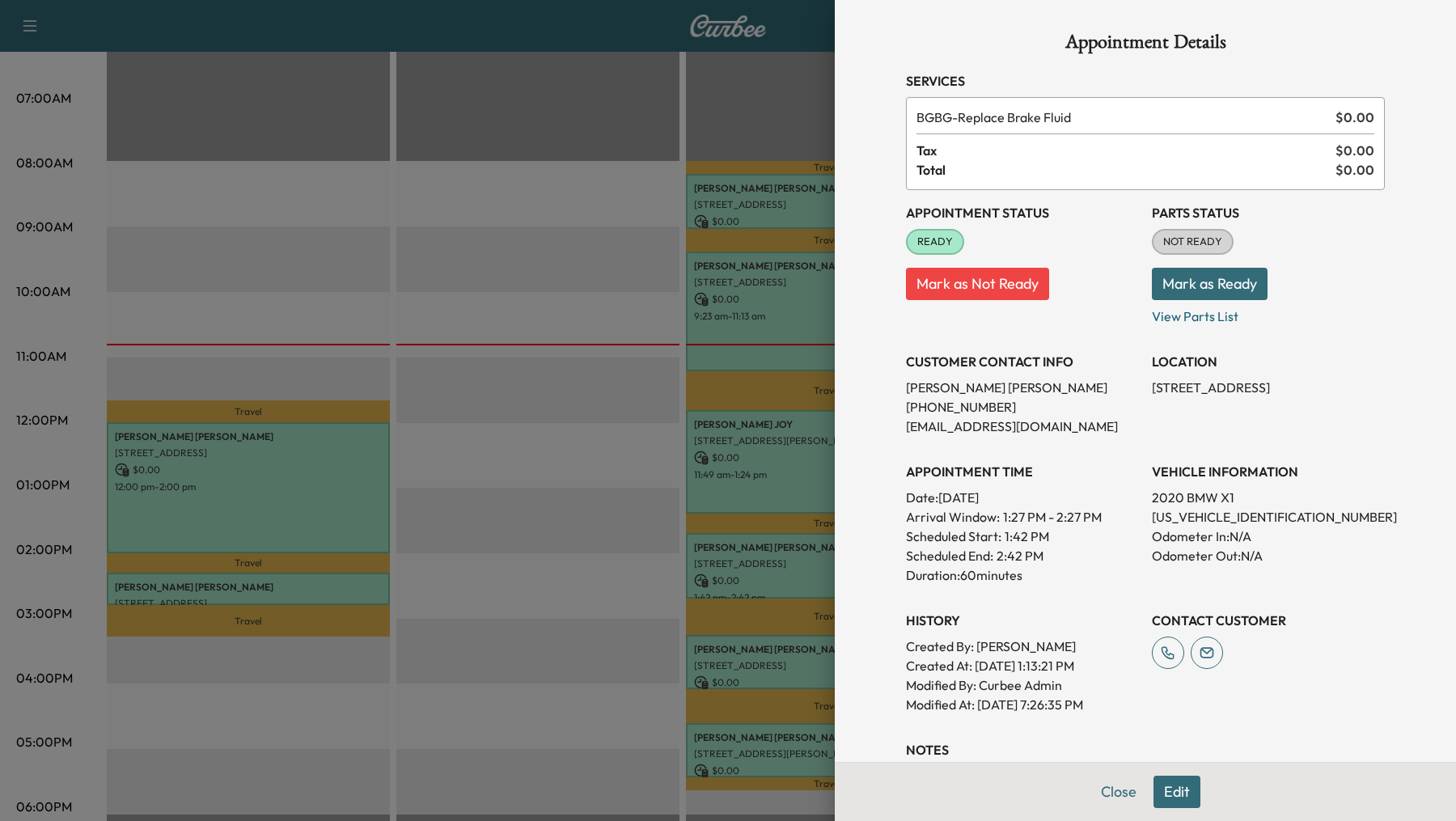
click at [594, 579] on div at bounding box center [728, 410] width 1456 height 821
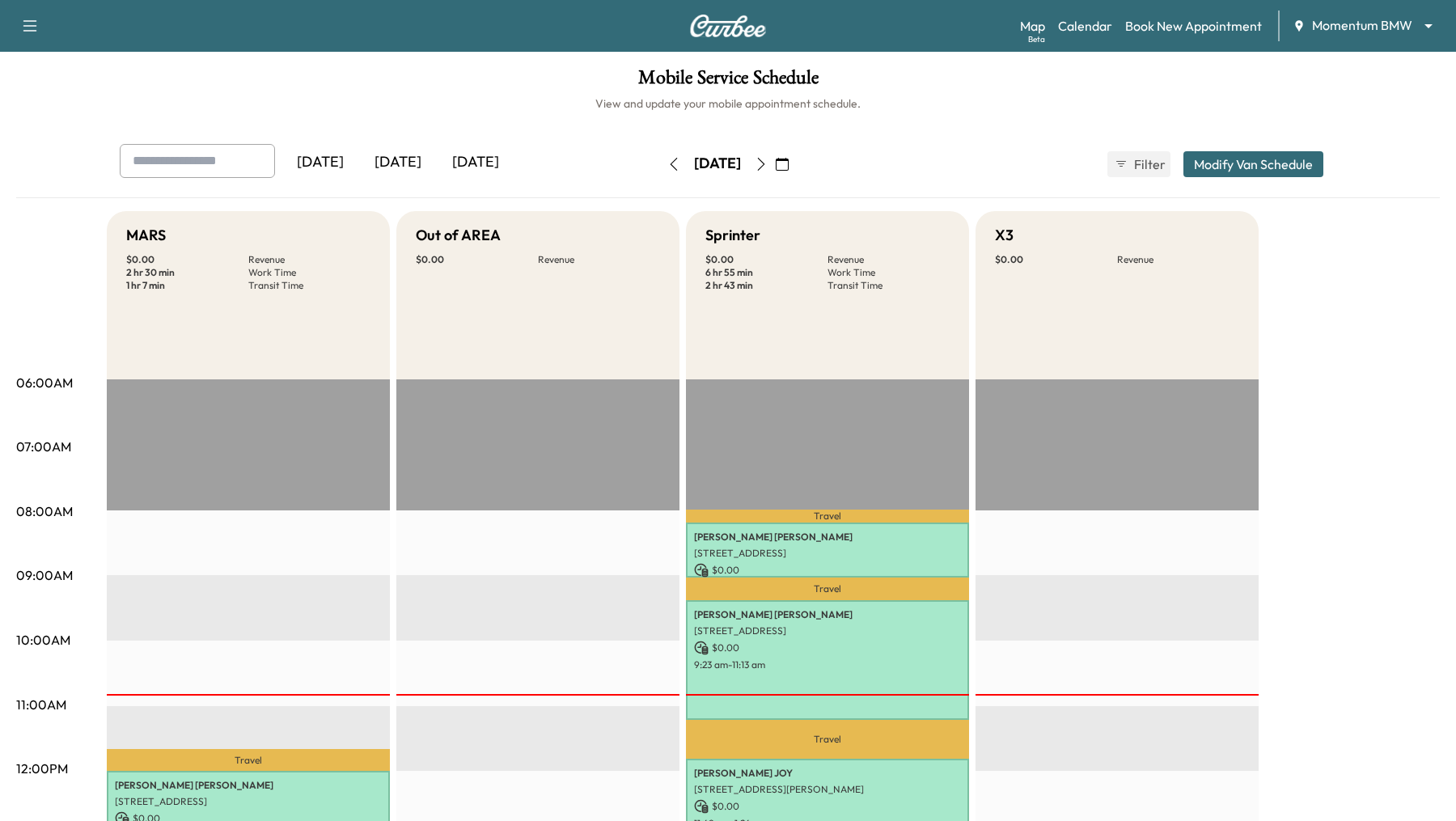
click at [765, 160] on icon "button" at bounding box center [761, 164] width 7 height 13
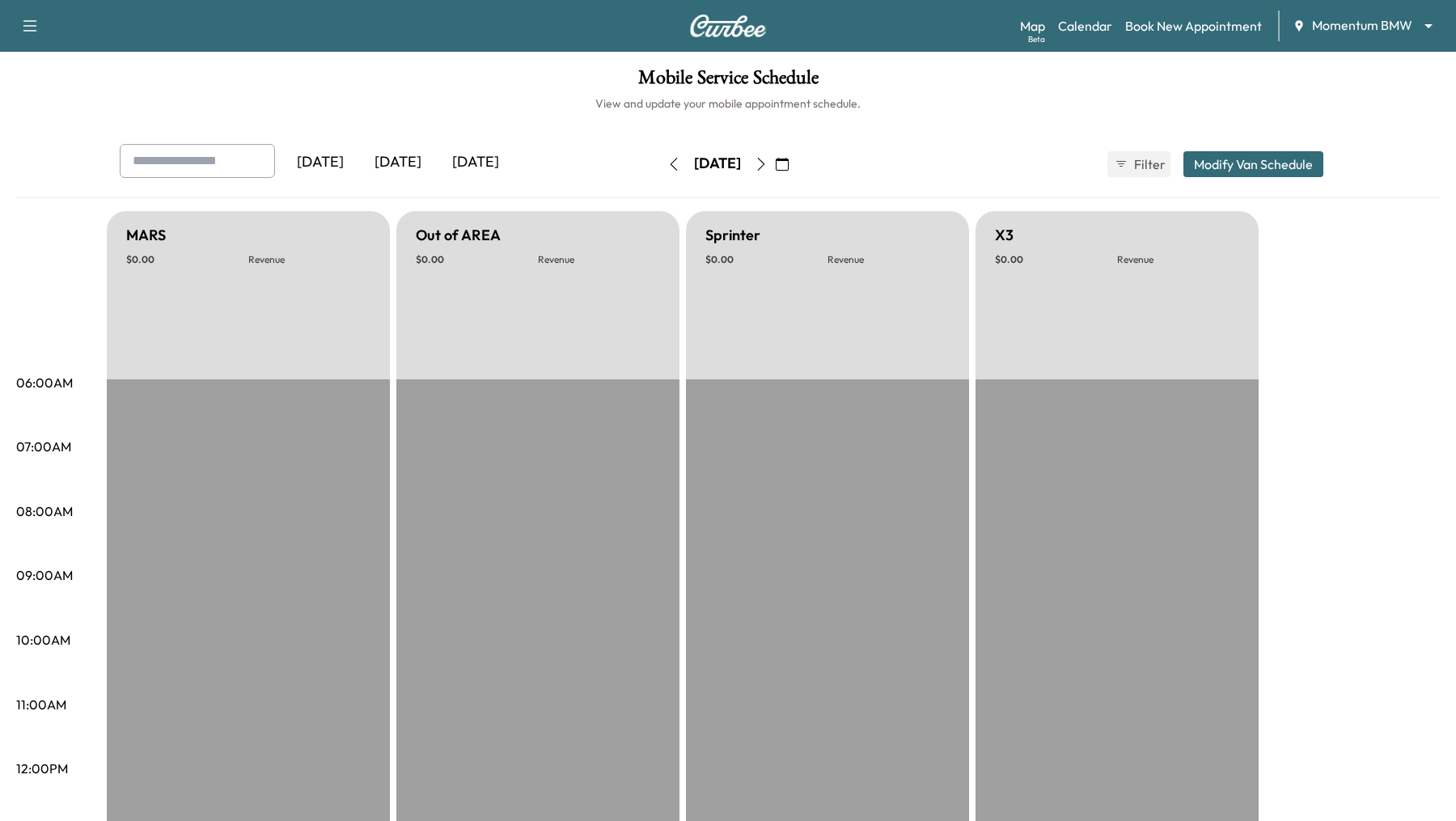
click at [768, 164] on icon "button" at bounding box center [761, 164] width 13 height 13
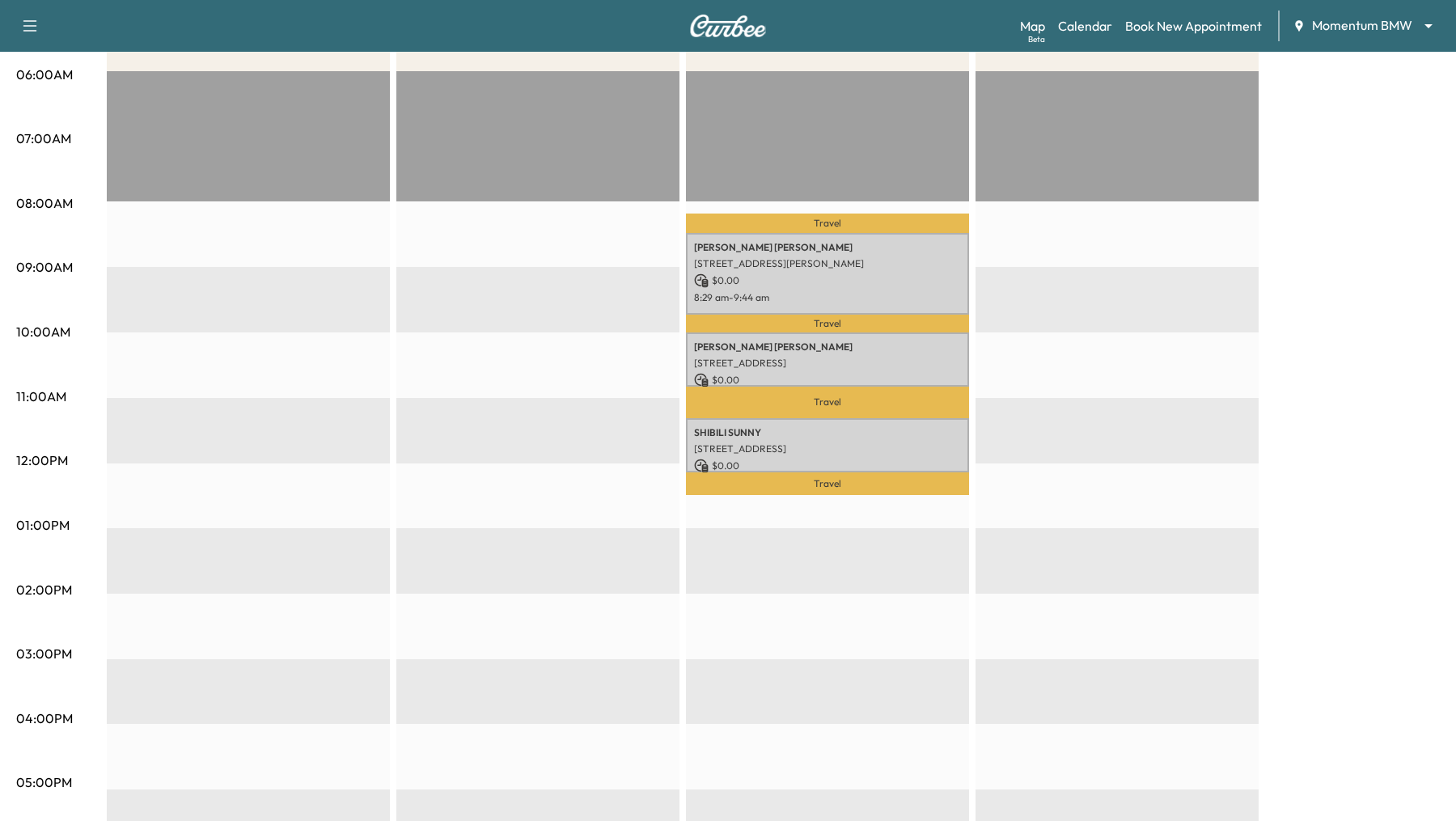
scroll to position [309, 0]
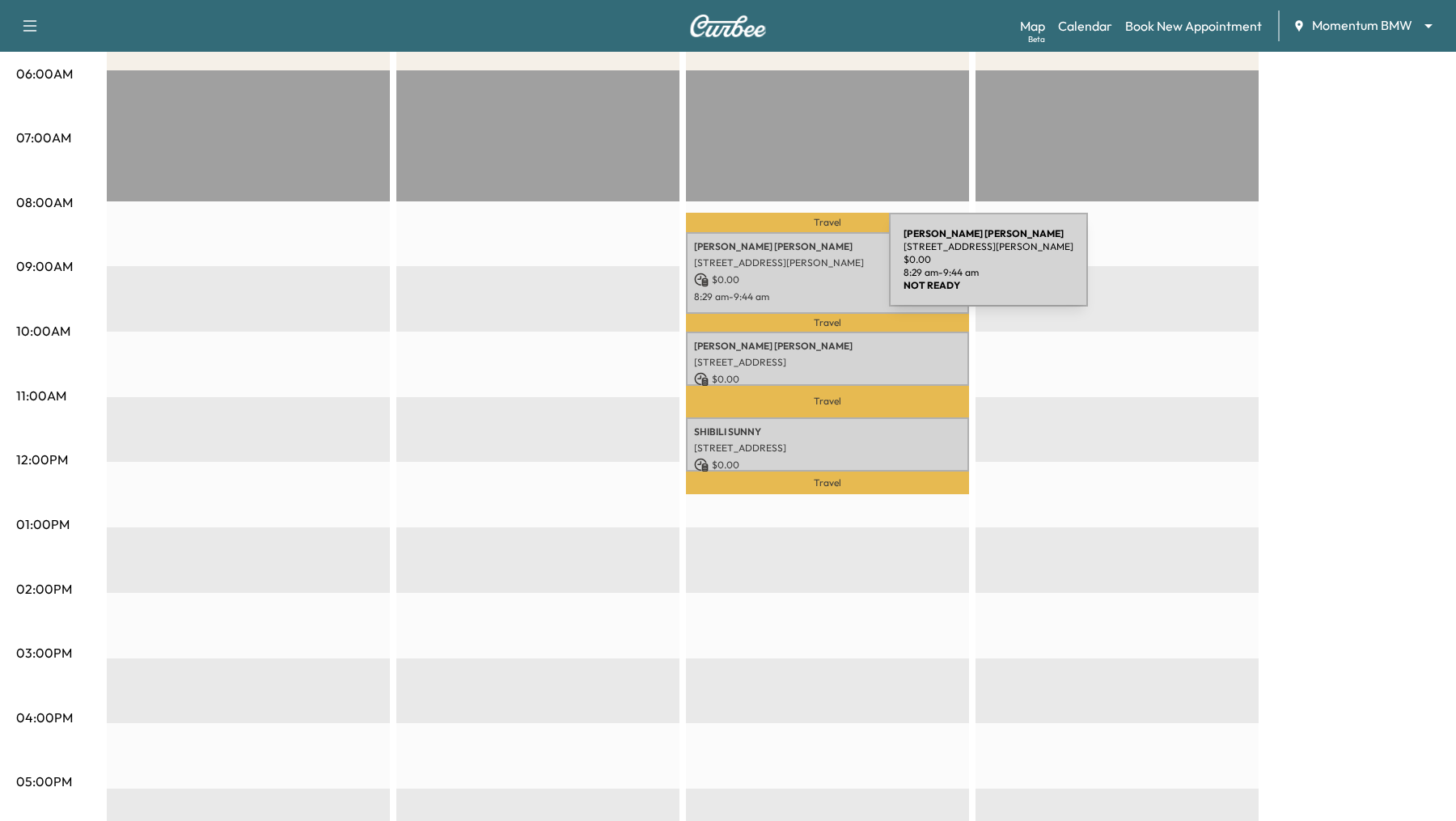
click at [768, 269] on div "[PERSON_NAME] [STREET_ADDRESS][PERSON_NAME] $ 0.00 8:29 am - 9:44 am" at bounding box center [827, 273] width 283 height 81
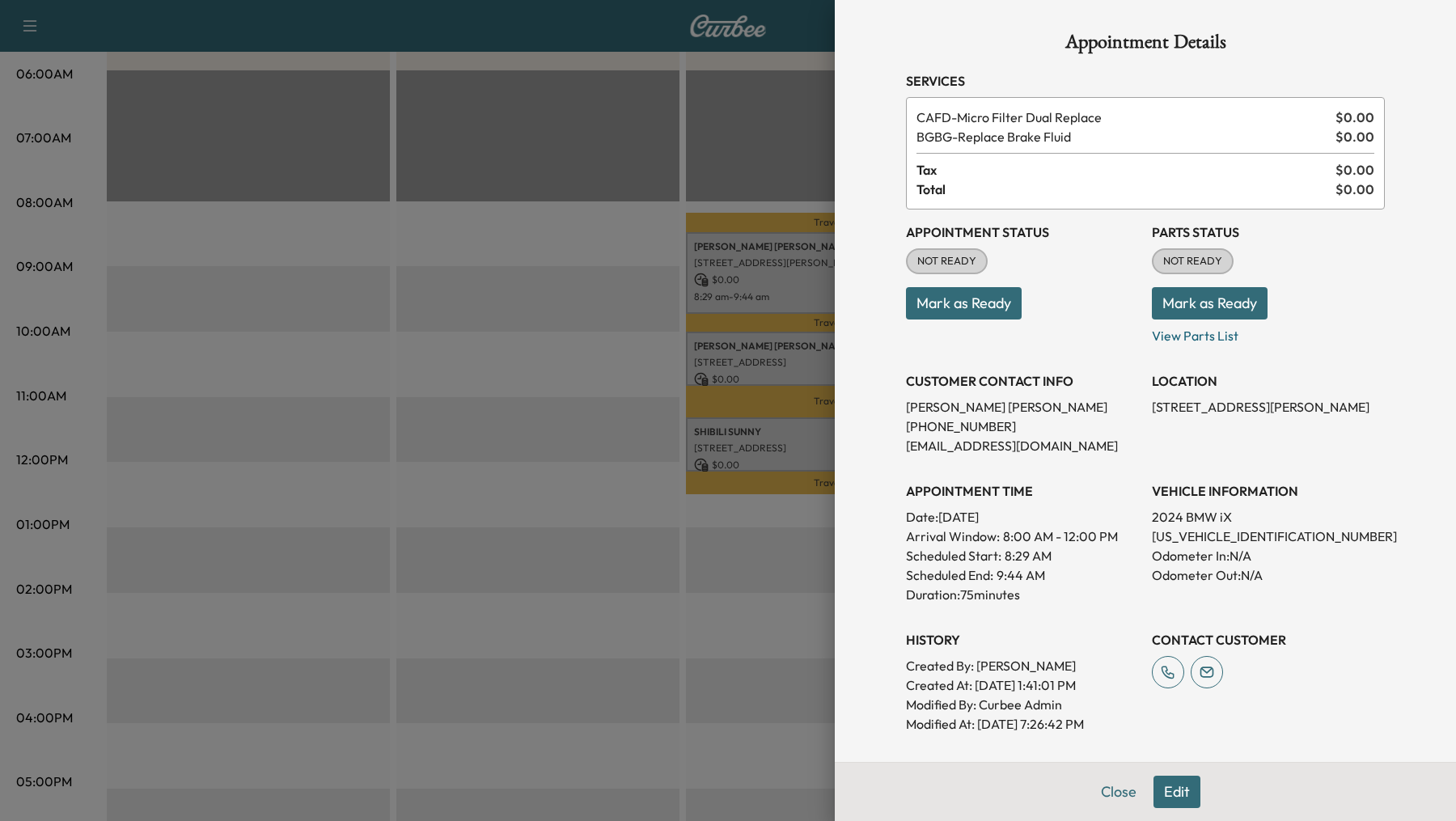
click at [1177, 795] on button "Edit" at bounding box center [1177, 792] width 47 height 33
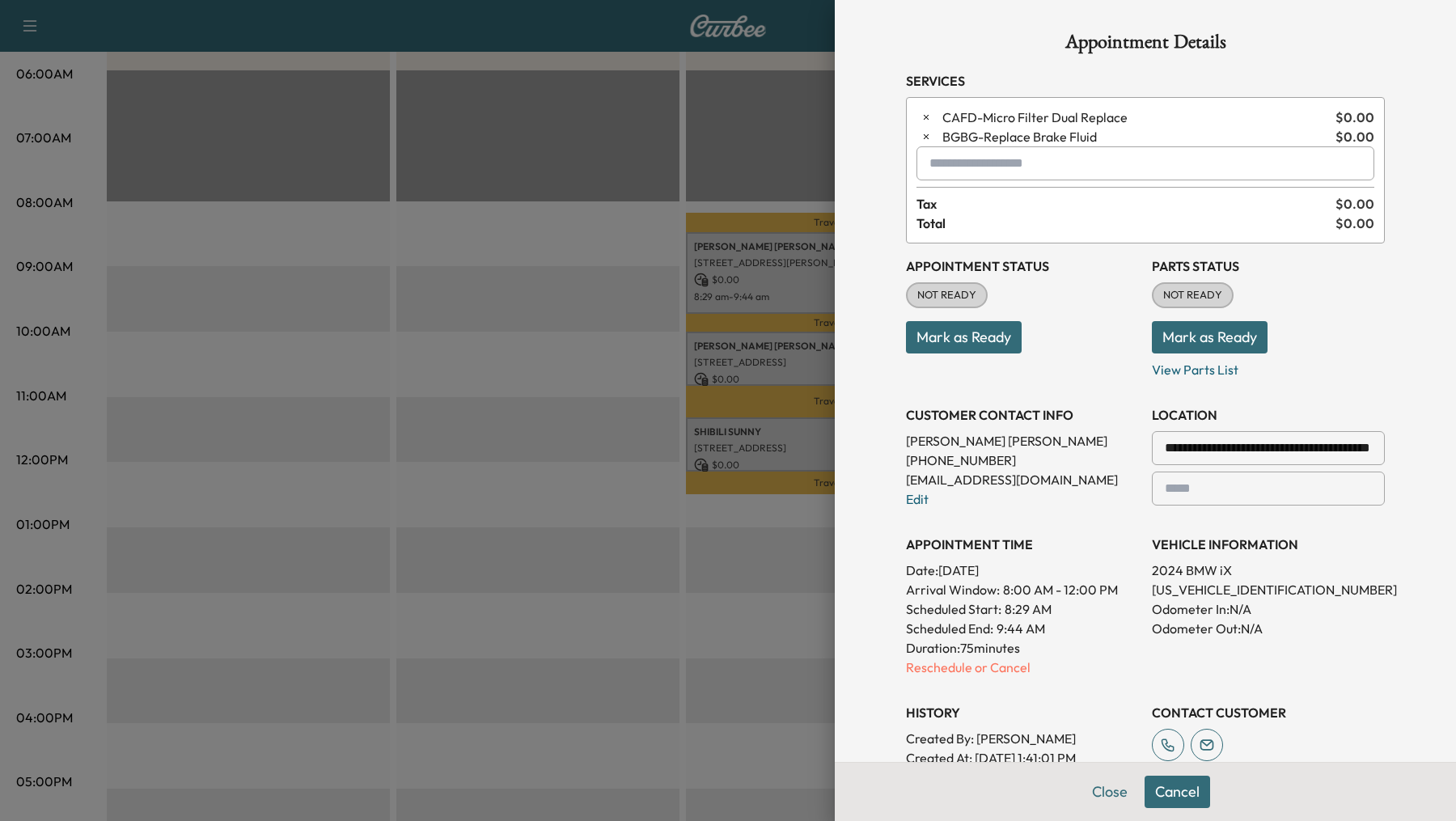
click at [985, 167] on input "text" at bounding box center [1145, 164] width 458 height 34
type input "*"
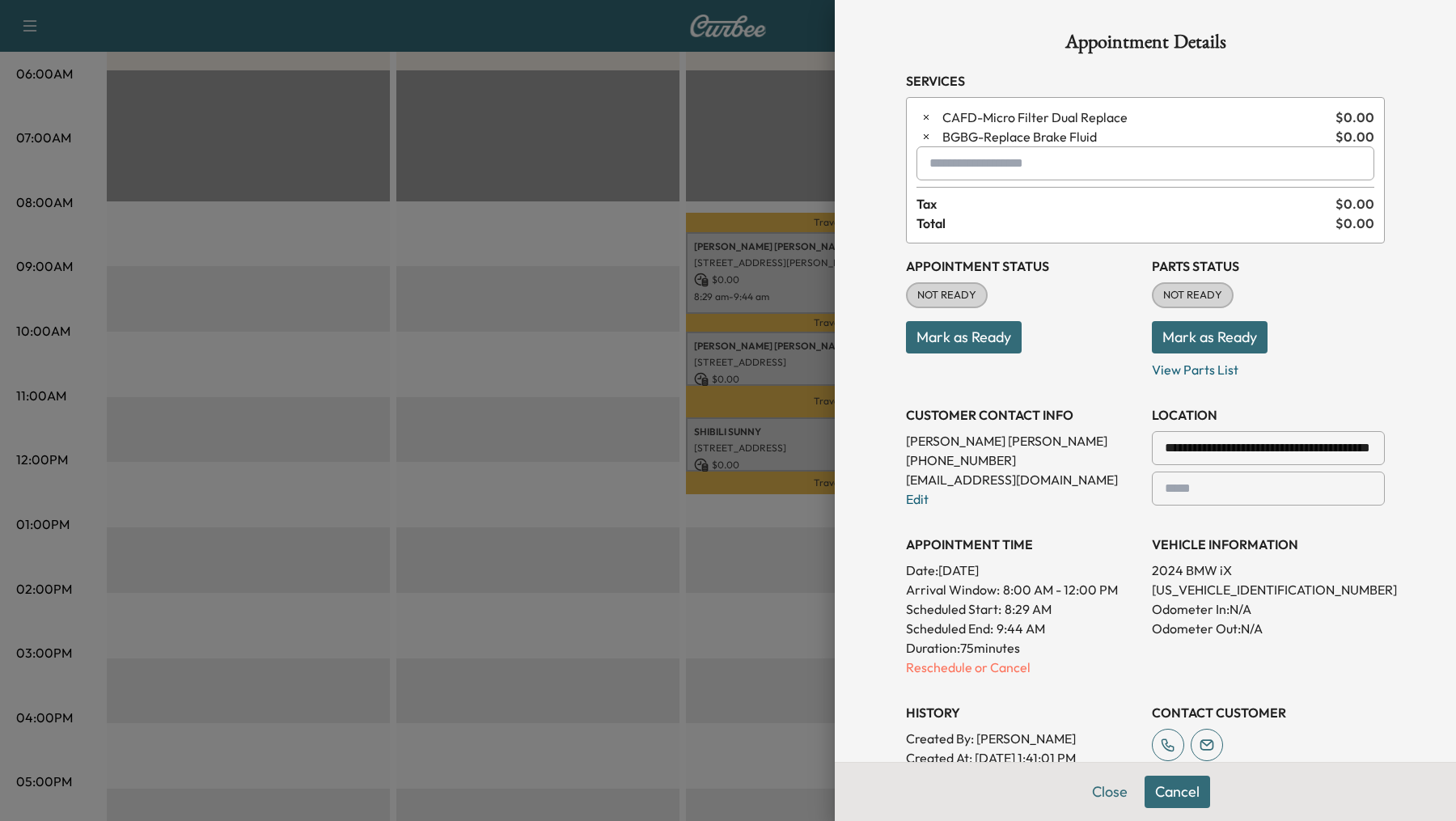
click at [545, 371] on div at bounding box center [728, 410] width 1456 height 821
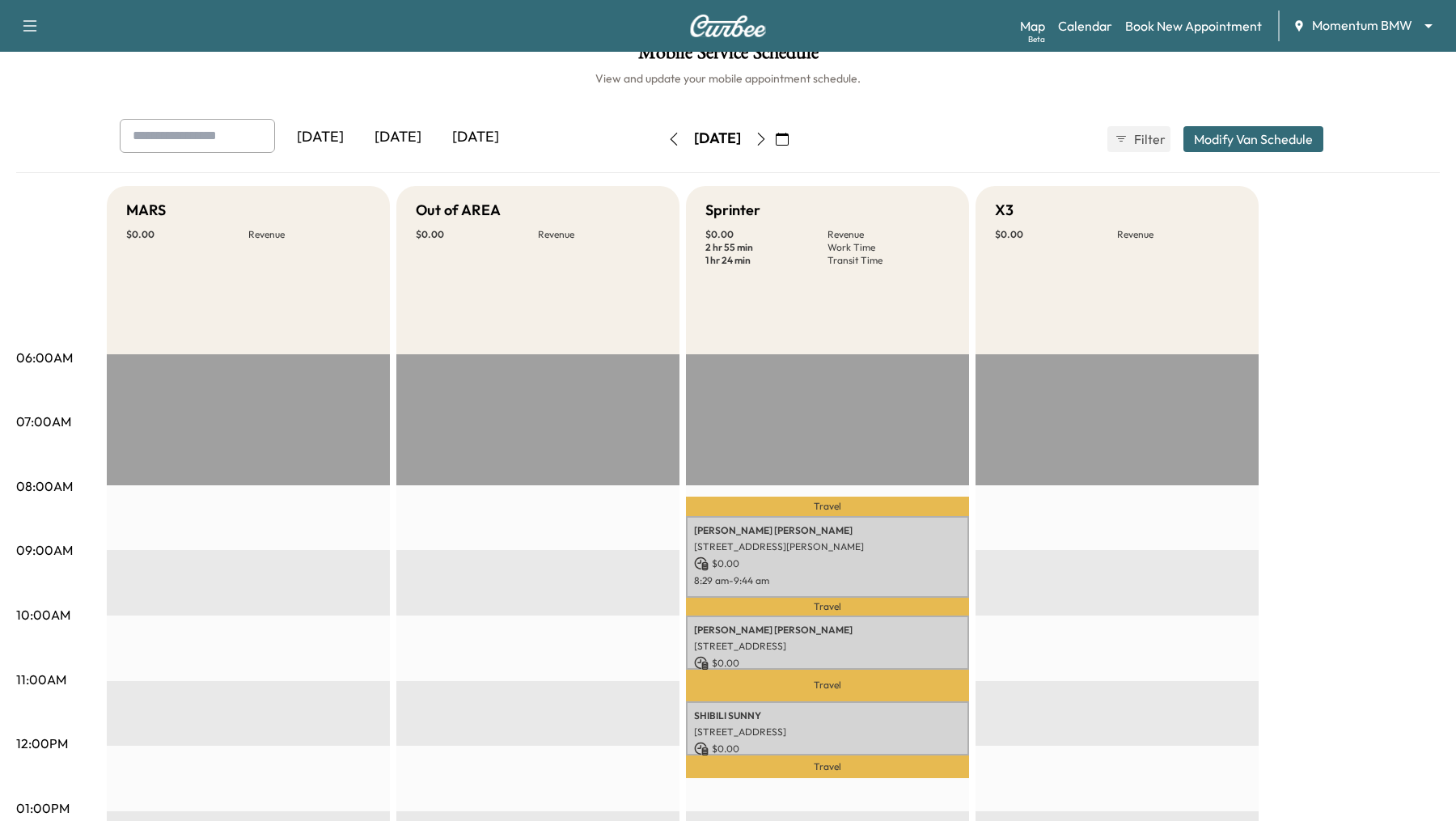
scroll to position [0, 0]
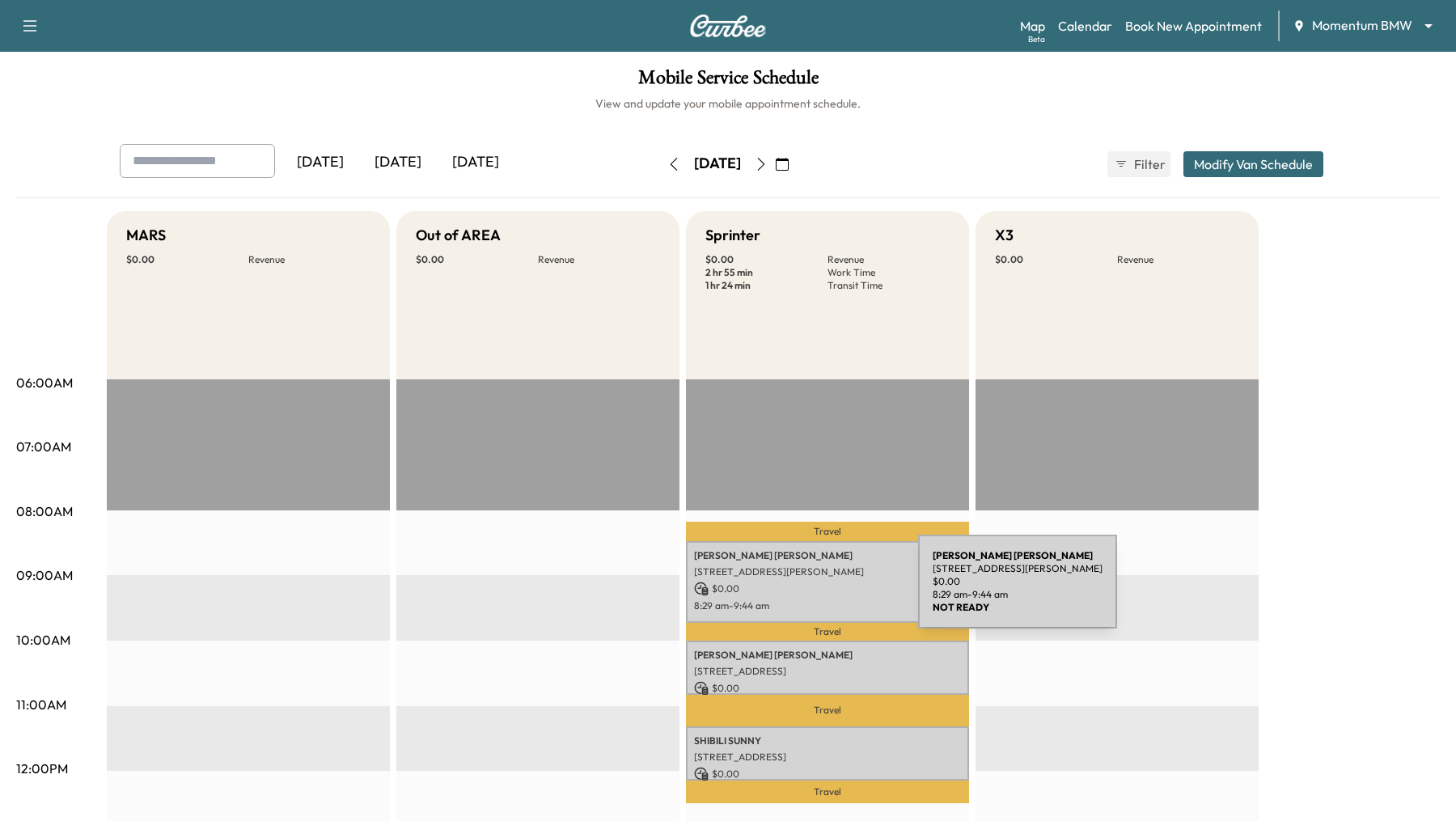
click at [797, 591] on p "$ 0.00" at bounding box center [827, 589] width 267 height 14
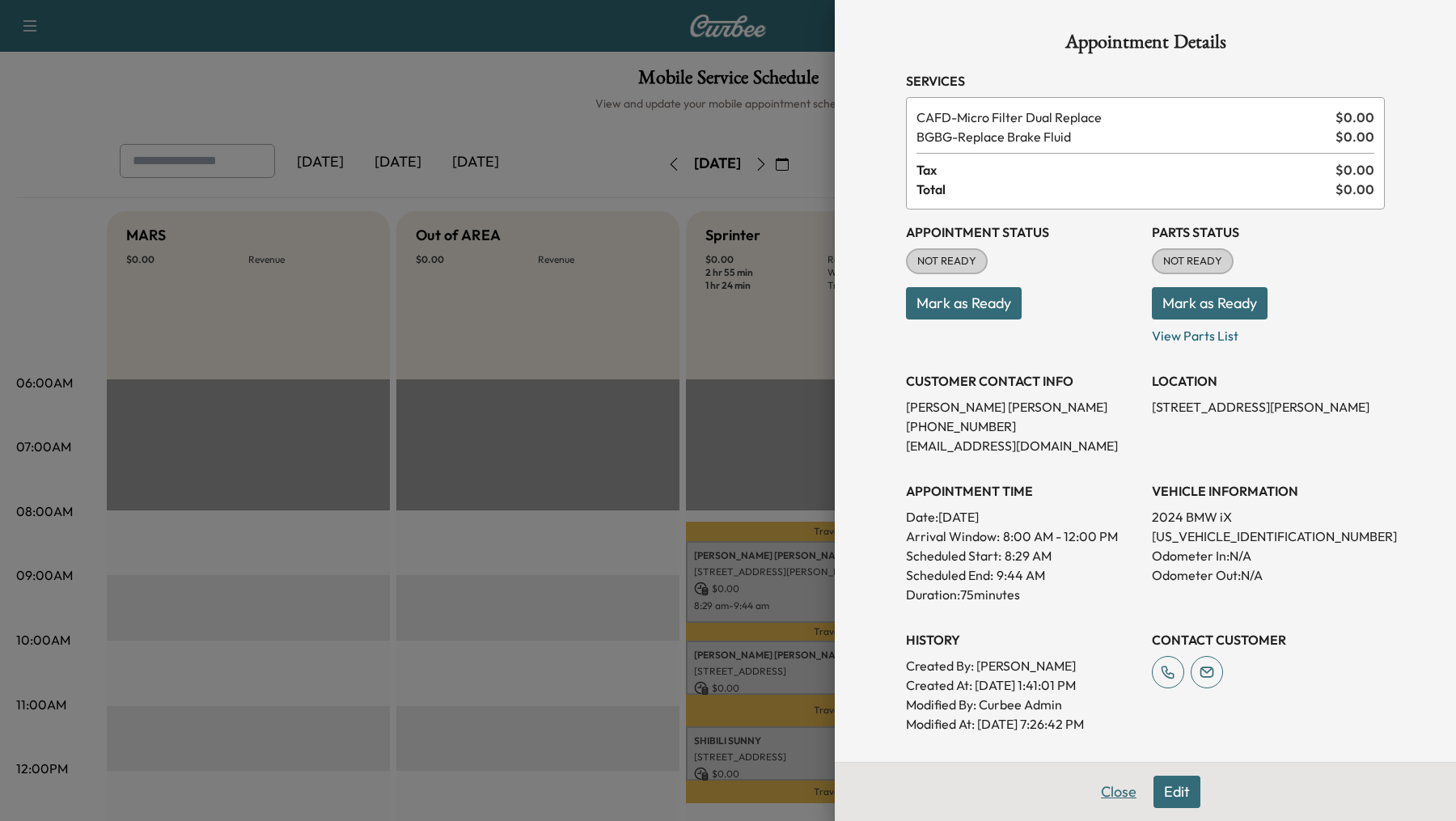
click at [1122, 791] on button "Close" at bounding box center [1119, 792] width 57 height 33
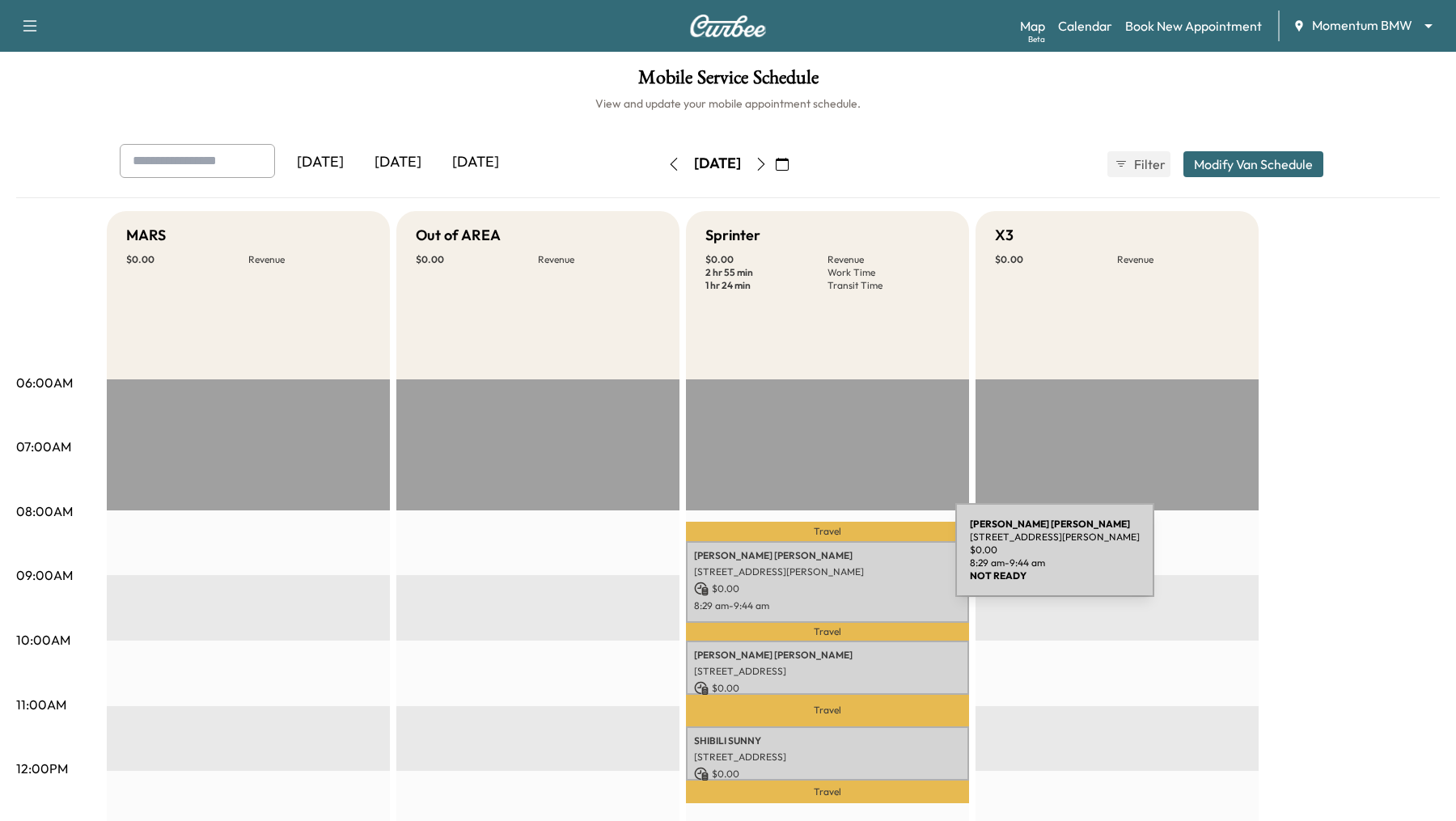
click at [834, 560] on p "[PERSON_NAME]" at bounding box center [827, 555] width 267 height 13
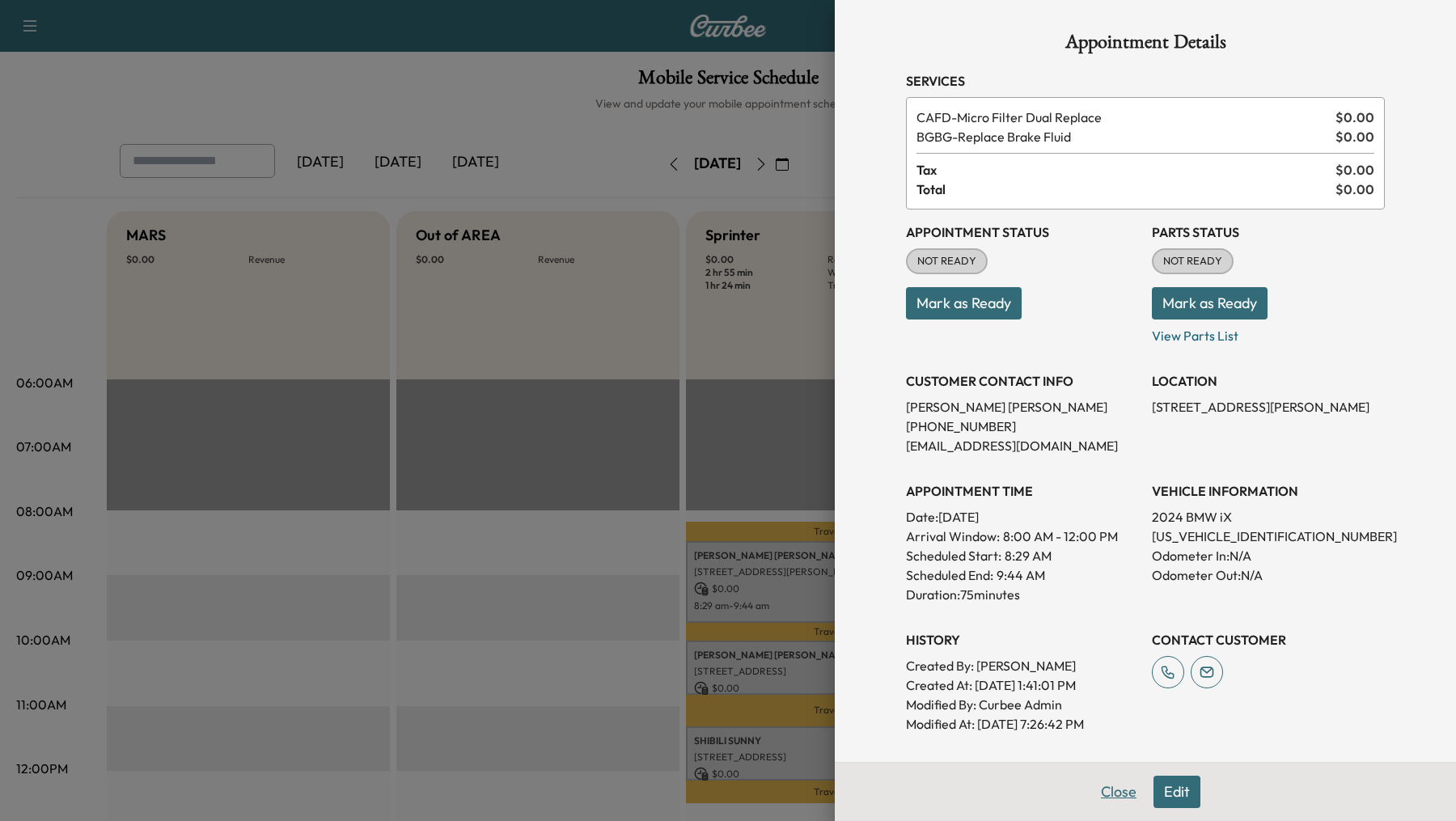
click at [1106, 784] on button "Close" at bounding box center [1119, 792] width 57 height 33
